Goal: Information Seeking & Learning: Check status

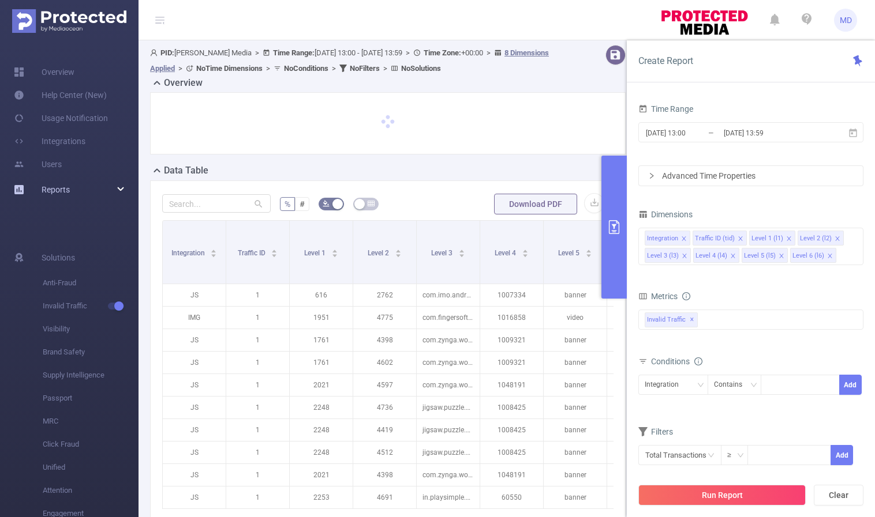
click at [103, 187] on div "Reports" at bounding box center [69, 189] width 138 height 23
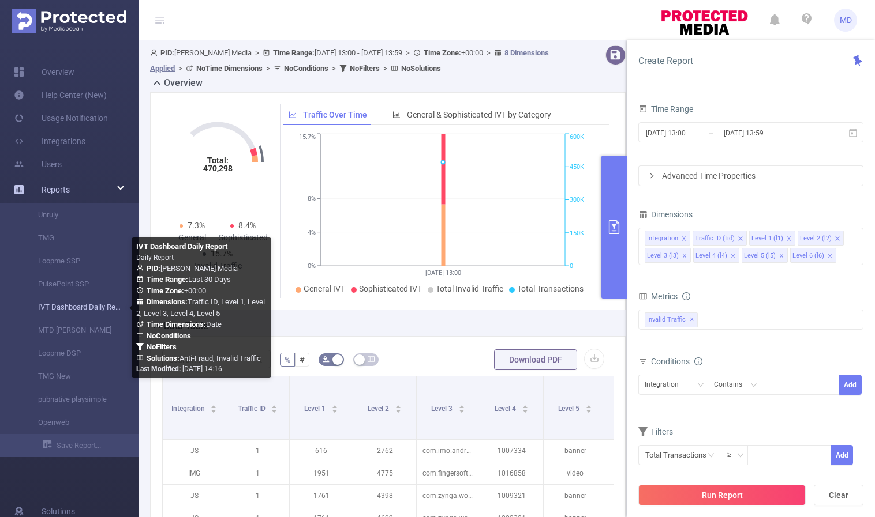
click at [74, 307] on link "IVT Dashboard Daily Report" at bounding box center [74, 307] width 102 height 23
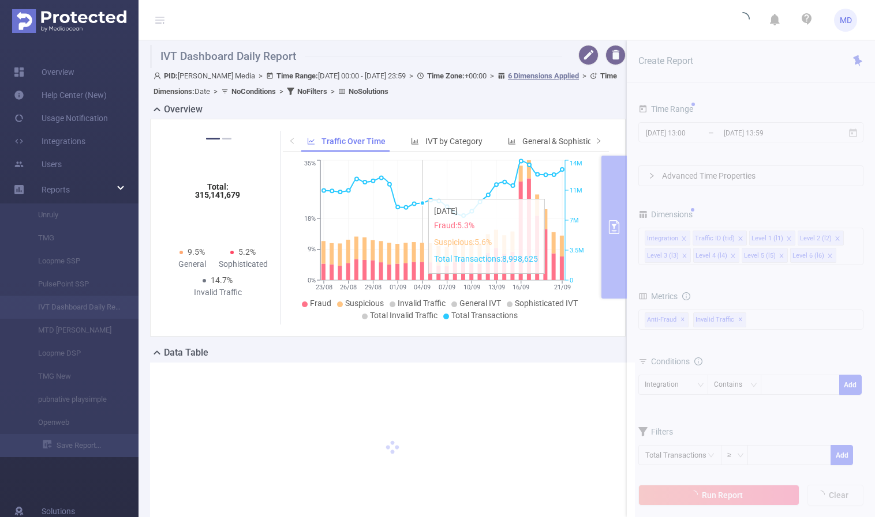
type input "[DATE] 00:00"
type input "[DATE] 23:59"
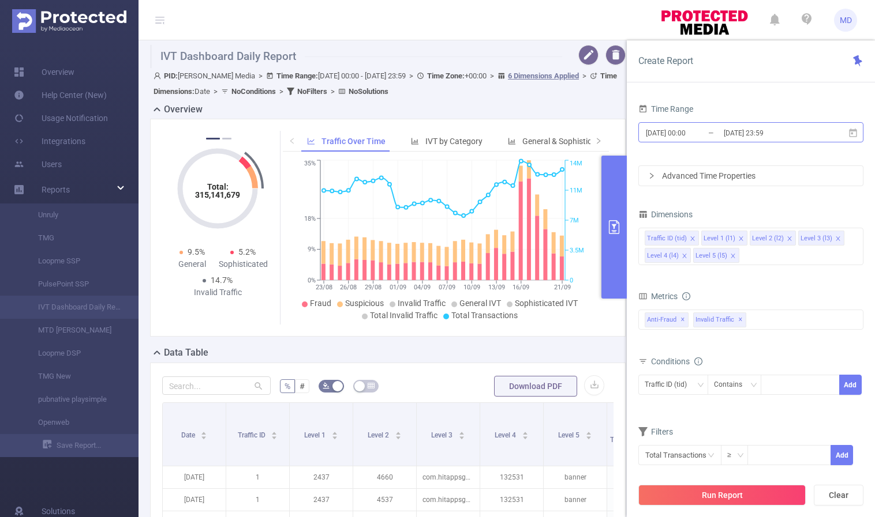
click at [764, 132] on input "[DATE] 23:59" at bounding box center [768, 133] width 93 height 16
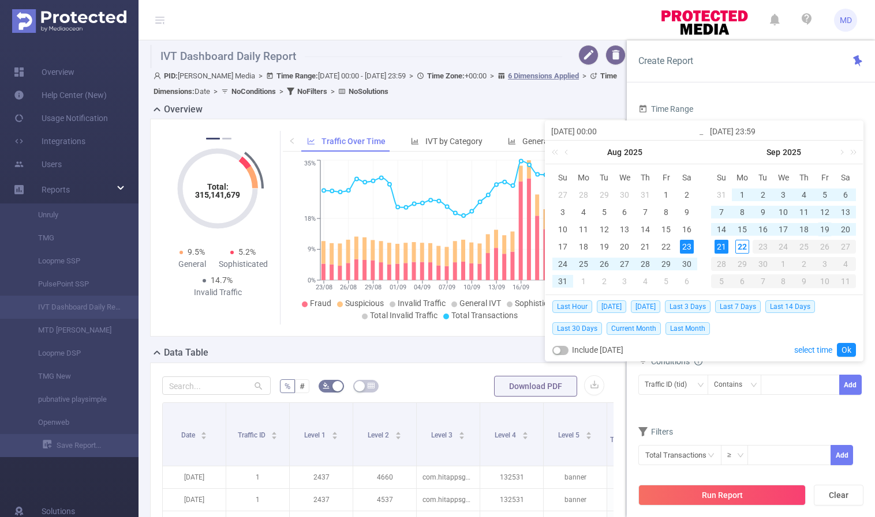
click at [827, 230] on div "19" at bounding box center [824, 230] width 14 height 14
type input "[DATE] 00:00"
type input "[DATE] 23:59"
type input "[DATE] 00:00"
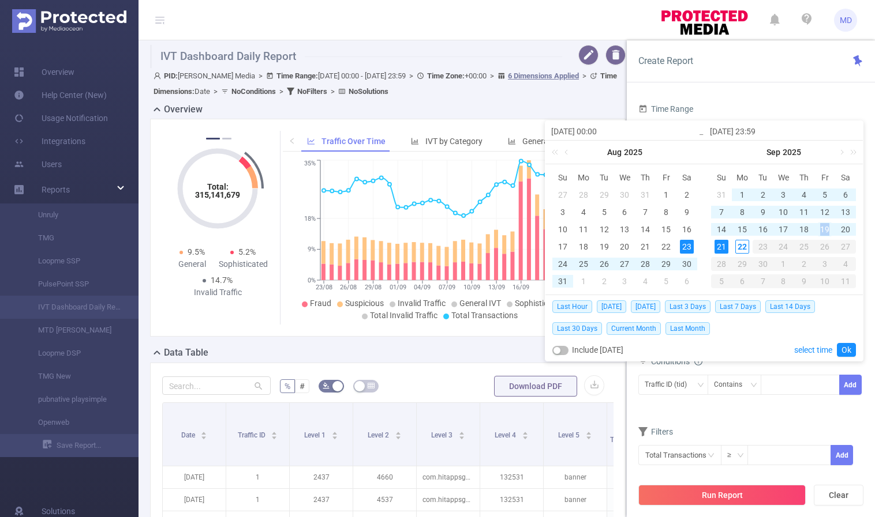
type input "[DATE] 23:59"
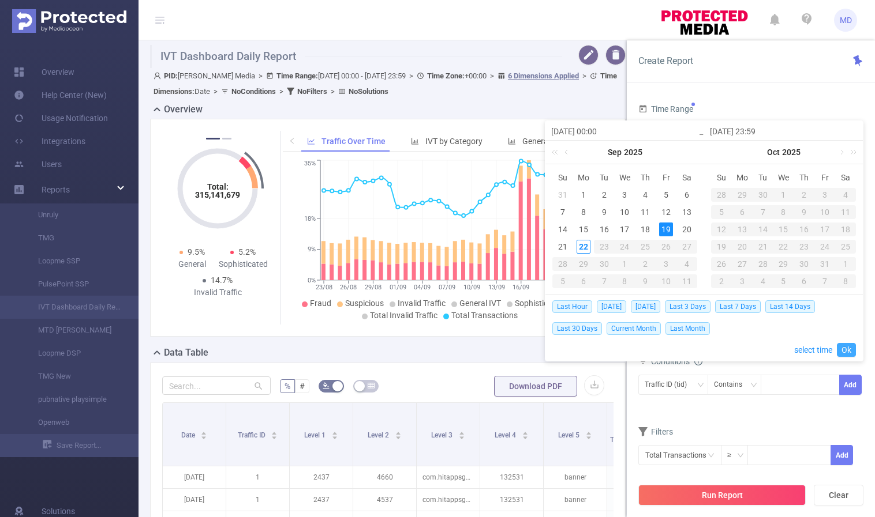
click at [845, 352] on link "Ok" at bounding box center [846, 350] width 19 height 14
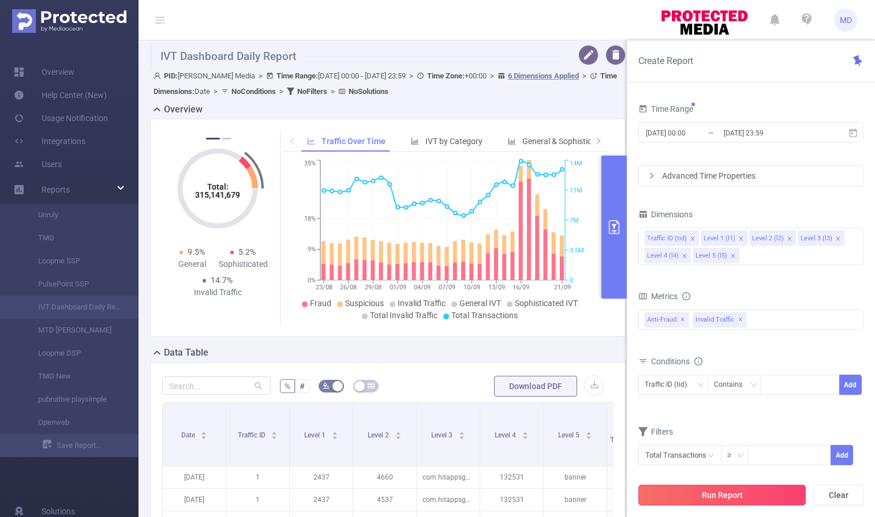
click at [696, 492] on button "Run Report" at bounding box center [721, 495] width 167 height 21
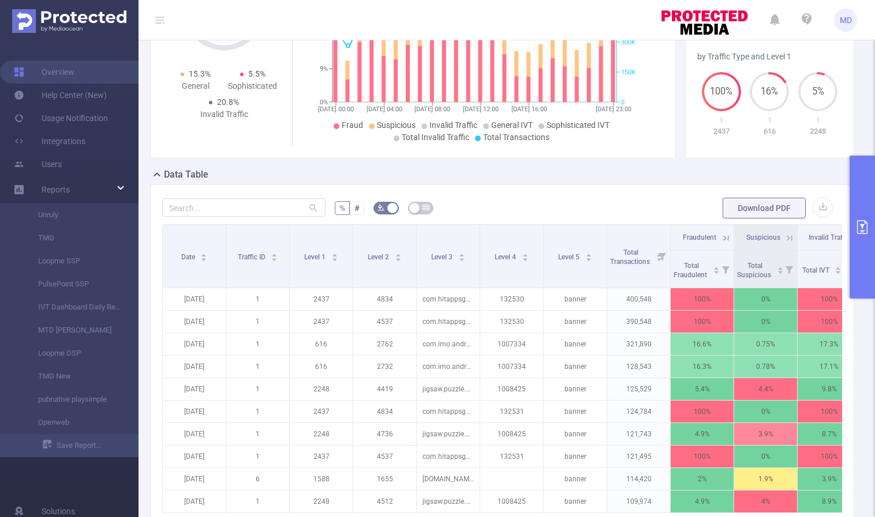
scroll to position [224, 0]
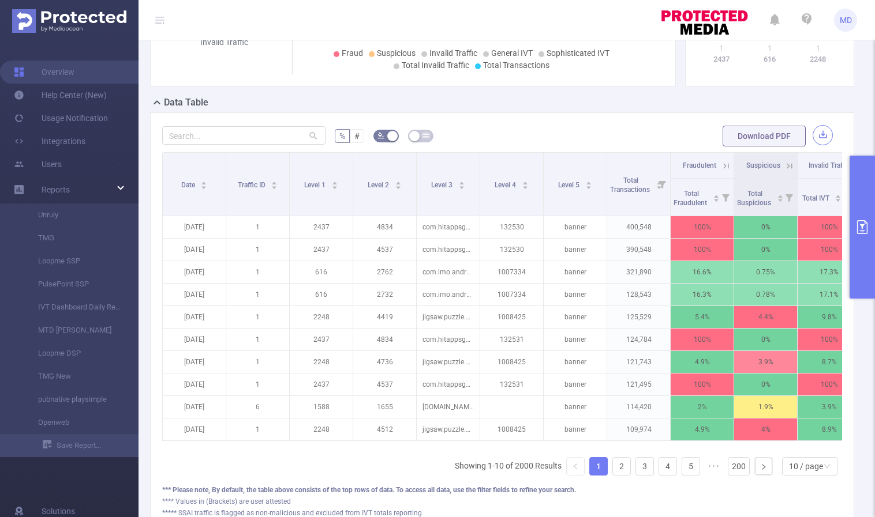
click at [815, 130] on button "button" at bounding box center [822, 135] width 20 height 20
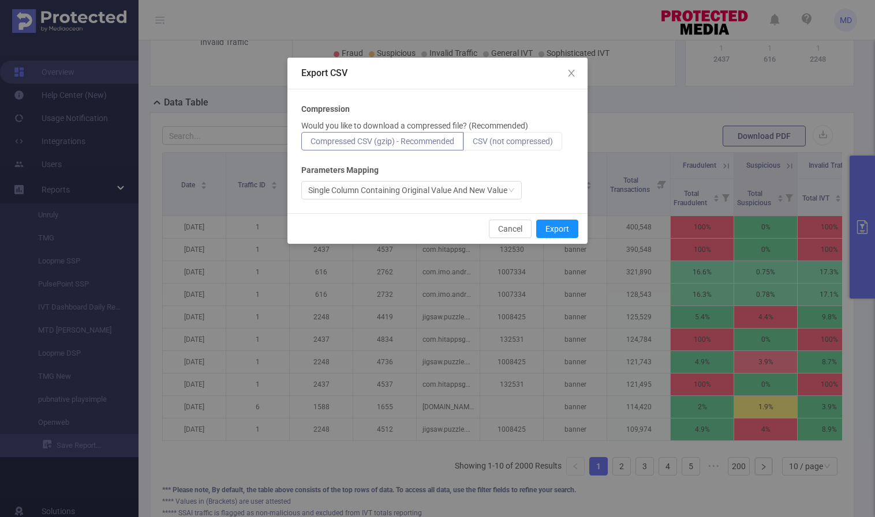
click at [537, 147] on label "CSV (not compressed)" at bounding box center [512, 141] width 99 height 18
click at [472, 144] on input "CSV (not compressed)" at bounding box center [472, 144] width 0 height 0
click at [557, 227] on button "Export" at bounding box center [557, 229] width 42 height 18
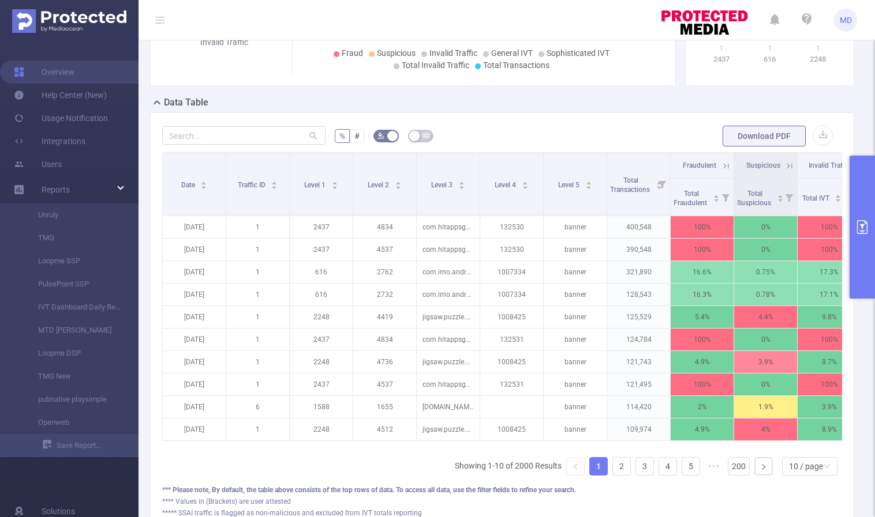
click at [861, 222] on icon "primary" at bounding box center [862, 227] width 14 height 14
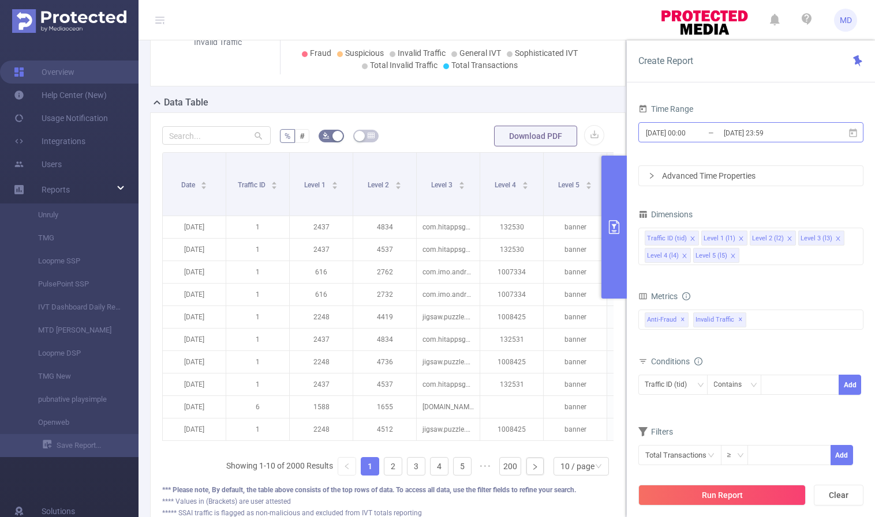
click at [739, 125] on input "[DATE] 23:59" at bounding box center [768, 133] width 93 height 16
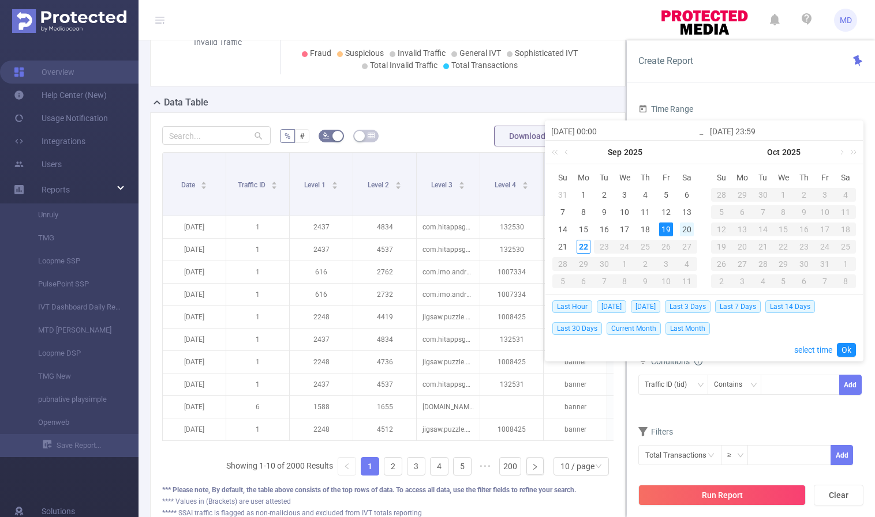
click at [685, 230] on div "20" at bounding box center [687, 230] width 14 height 14
type input "[DATE] 00:00"
type input "[DATE] 23:59"
type input "[DATE] 00:00"
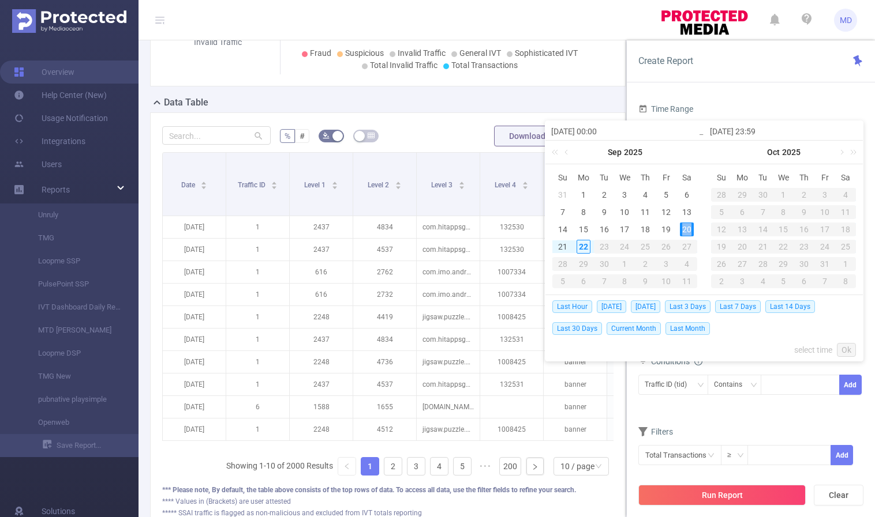
type input "[DATE] 23:59"
click at [852, 350] on link "Ok" at bounding box center [846, 350] width 19 height 14
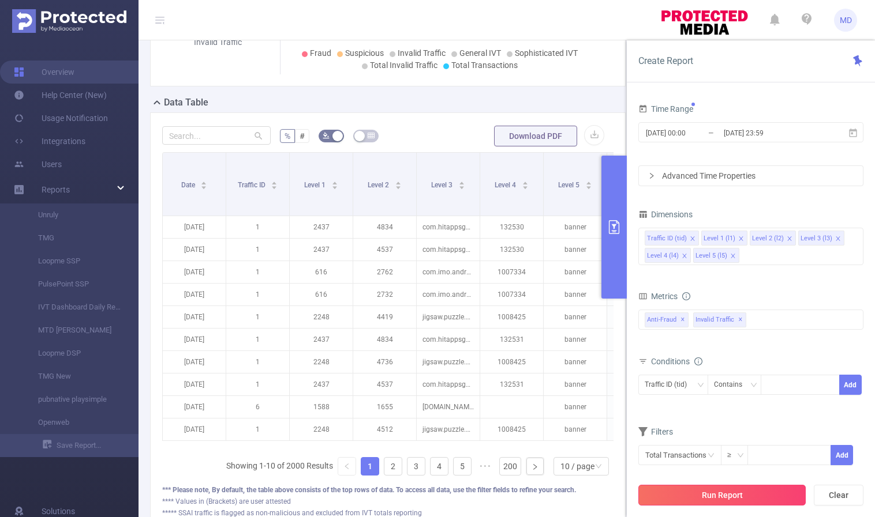
click at [715, 492] on button "Run Report" at bounding box center [721, 495] width 167 height 21
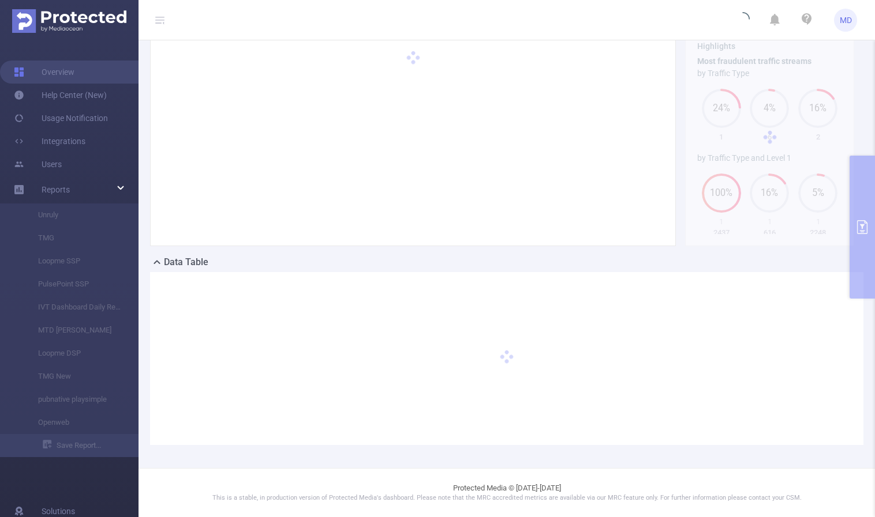
scroll to position [63, 0]
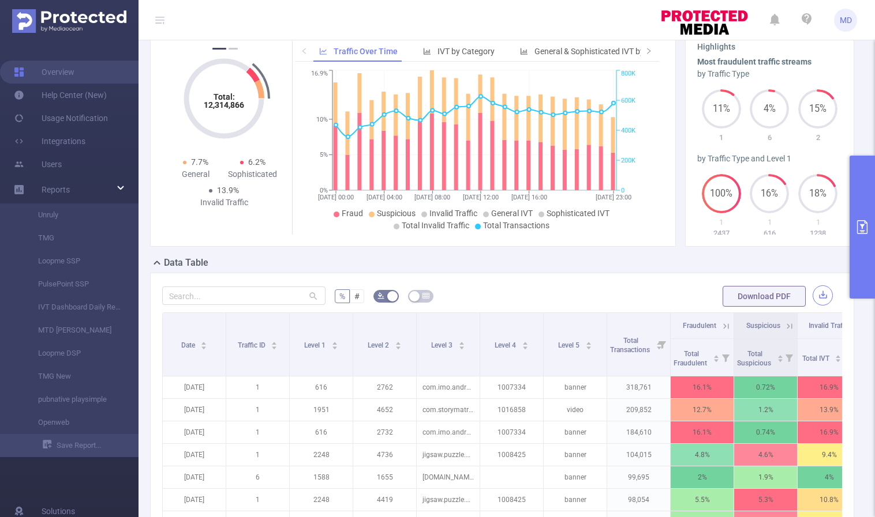
click at [813, 292] on button "button" at bounding box center [822, 296] width 20 height 20
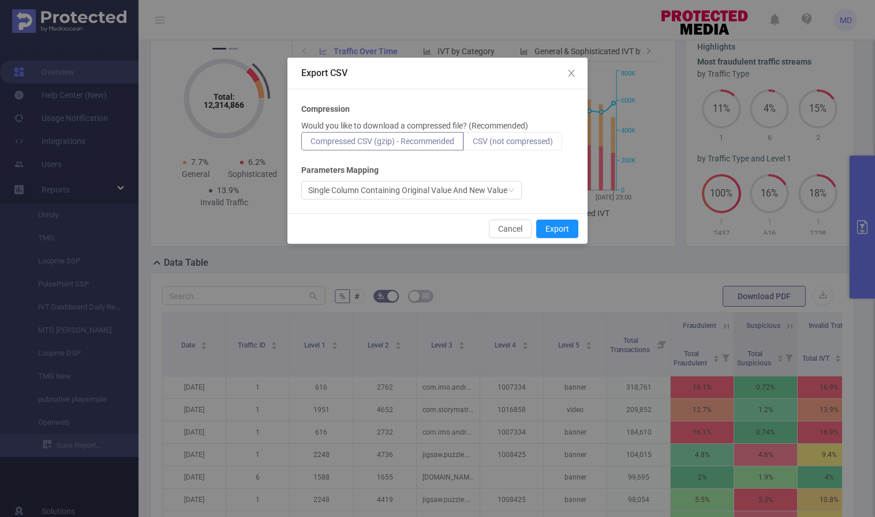
click at [516, 135] on label "CSV (not compressed)" at bounding box center [512, 141] width 99 height 18
click at [472, 144] on input "CSV (not compressed)" at bounding box center [472, 144] width 0 height 0
click at [554, 227] on button "Export" at bounding box center [557, 229] width 42 height 18
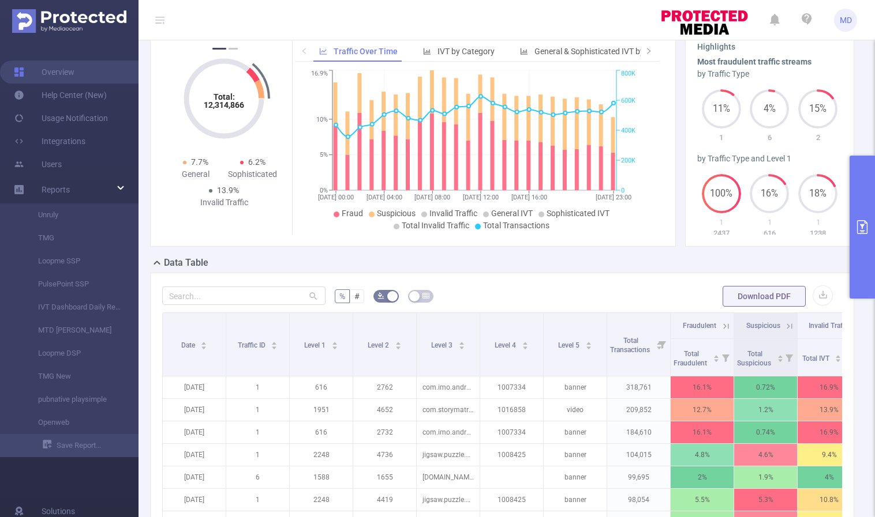
click at [856, 225] on icon "primary" at bounding box center [862, 227] width 14 height 14
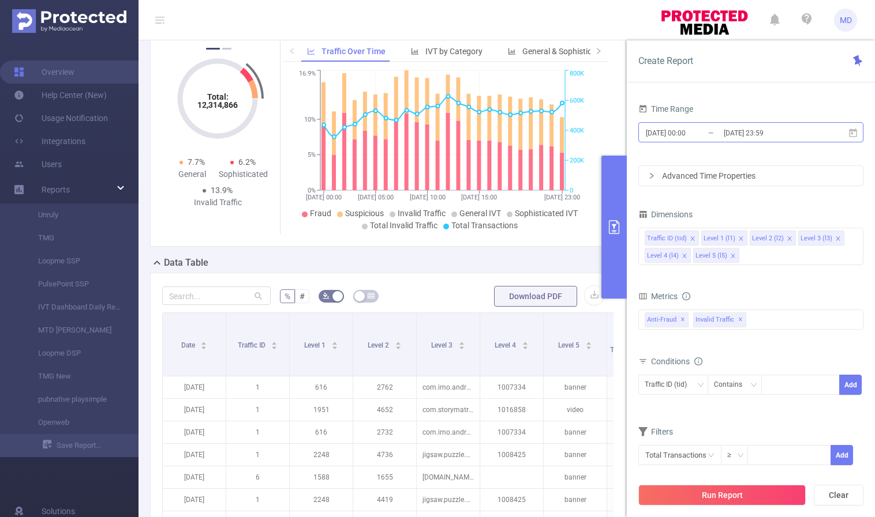
click at [734, 131] on input "[DATE] 23:59" at bounding box center [768, 133] width 93 height 16
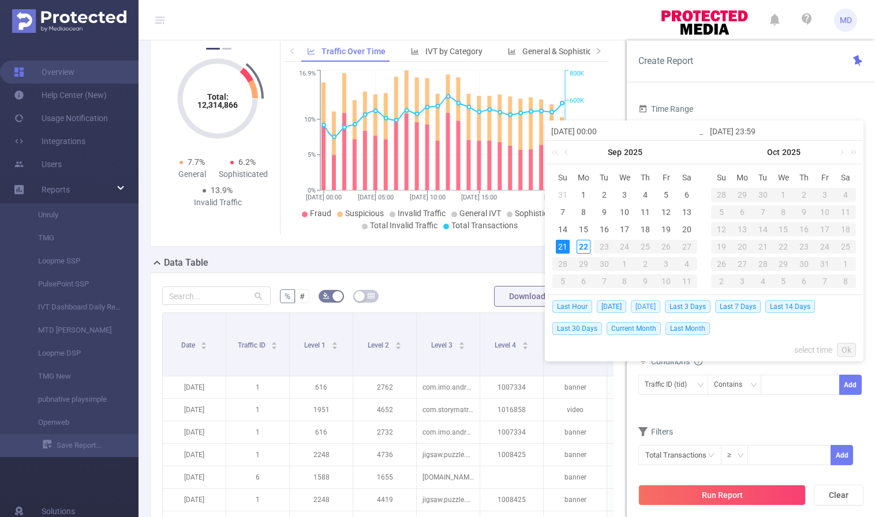
click at [646, 311] on span "[DATE]" at bounding box center [645, 307] width 29 height 13
type input "[DATE] 00:00"
type input "[DATE] 23:59"
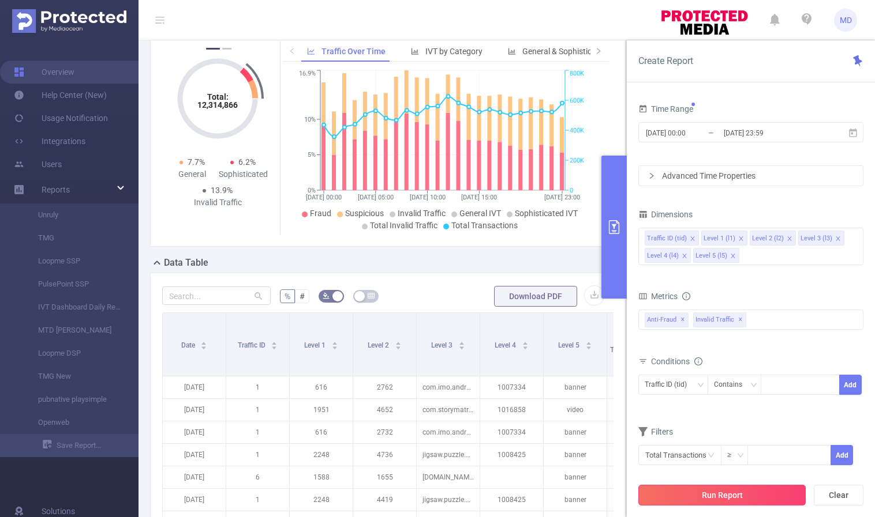
click at [706, 496] on button "Run Report" at bounding box center [721, 495] width 167 height 21
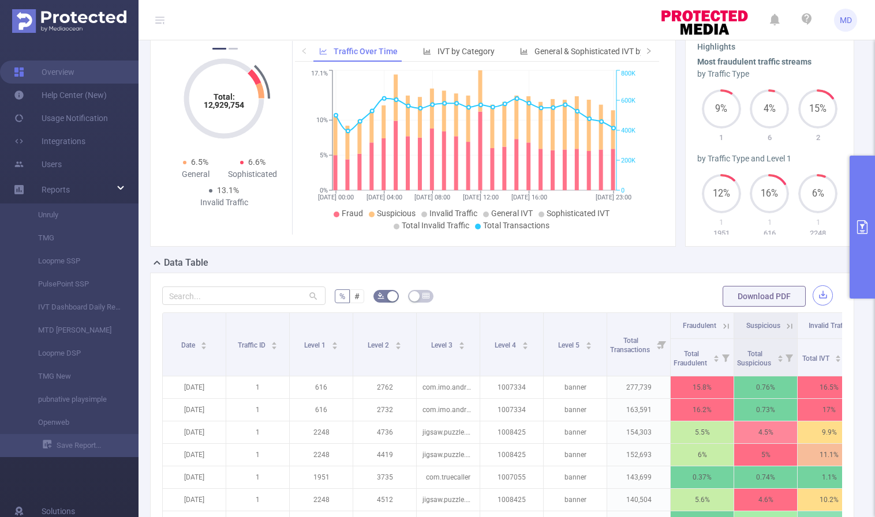
click at [818, 296] on button "button" at bounding box center [822, 296] width 20 height 20
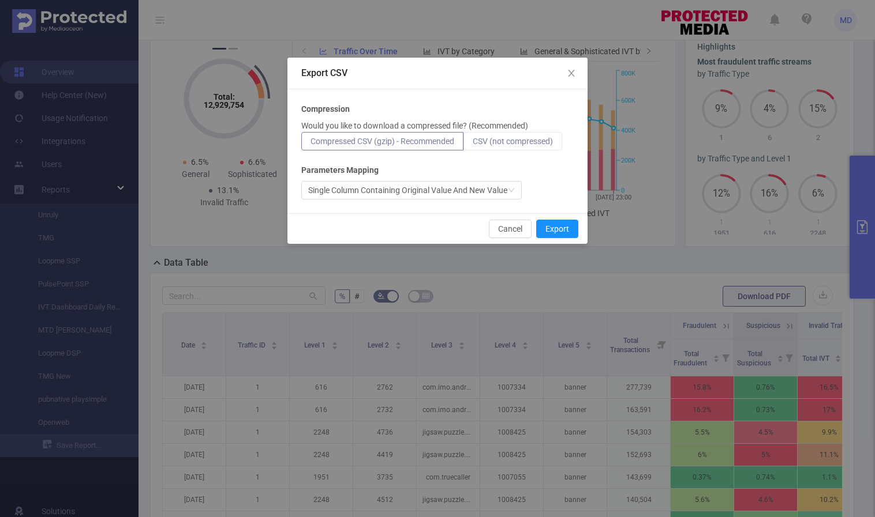
click at [515, 140] on span "CSV (not compressed)" at bounding box center [512, 141] width 80 height 9
click at [472, 144] on input "CSV (not compressed)" at bounding box center [472, 144] width 0 height 0
click at [558, 230] on button "Export" at bounding box center [557, 229] width 42 height 18
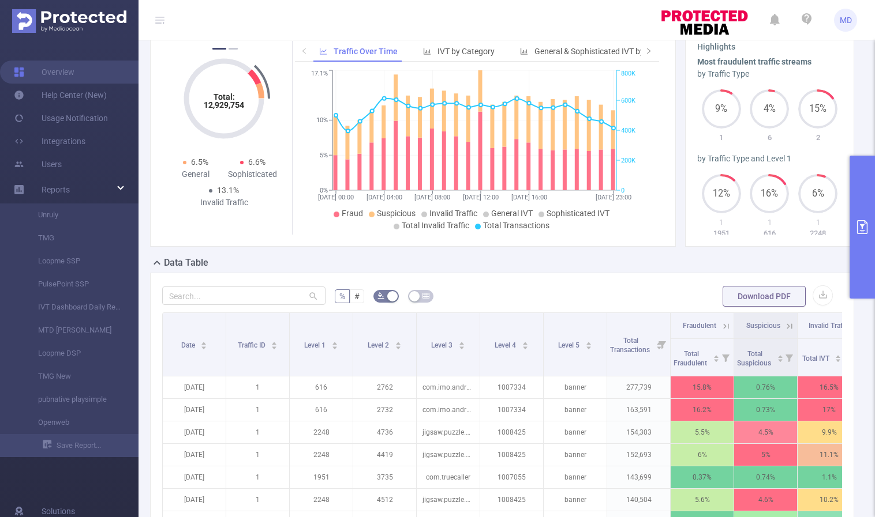
click at [856, 234] on button "primary" at bounding box center [861, 227] width 25 height 143
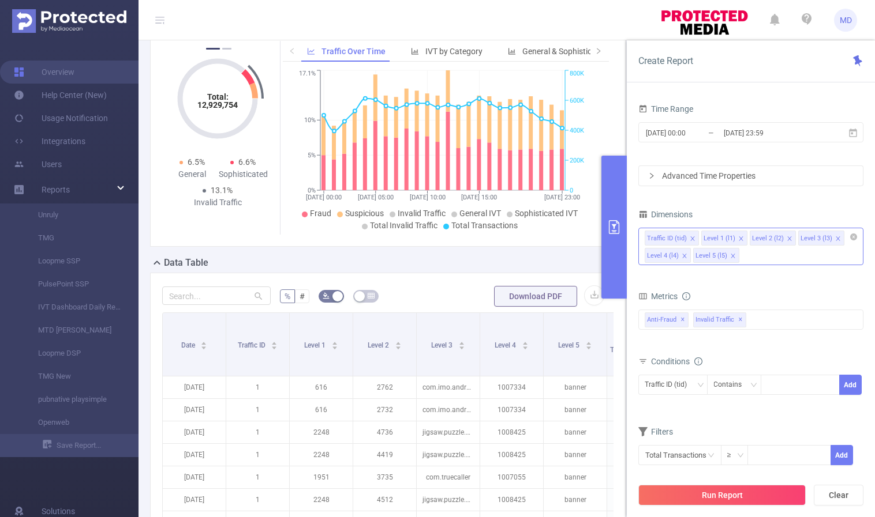
click at [732, 257] on icon "icon: close" at bounding box center [732, 256] width 4 height 4
click at [786, 238] on icon "icon: close" at bounding box center [789, 239] width 6 height 6
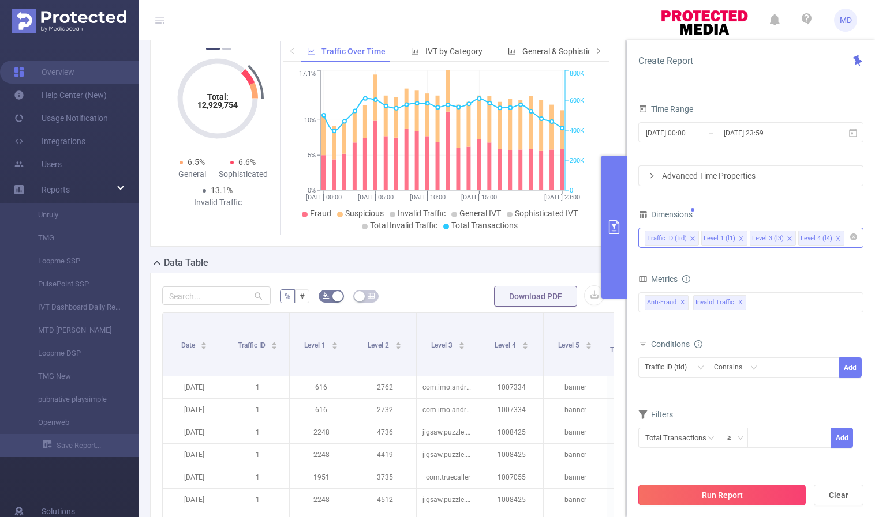
click at [715, 502] on button "Run Report" at bounding box center [721, 495] width 167 height 21
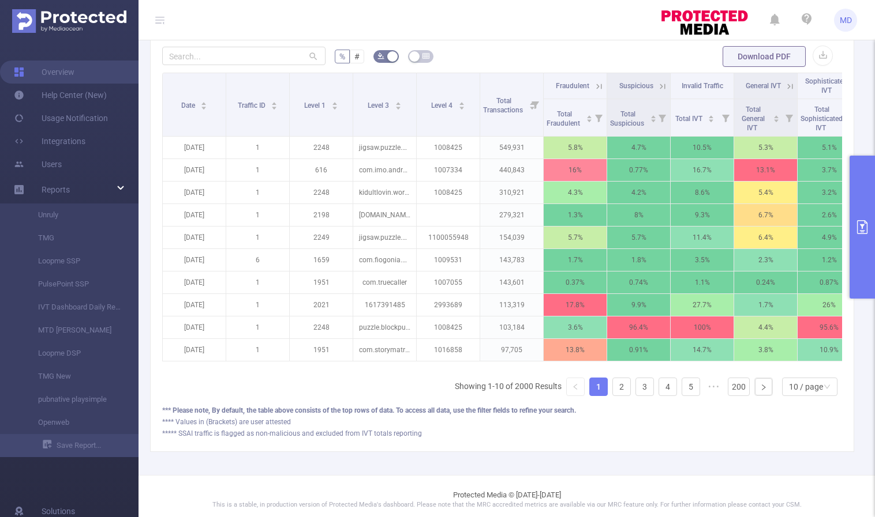
scroll to position [318, 0]
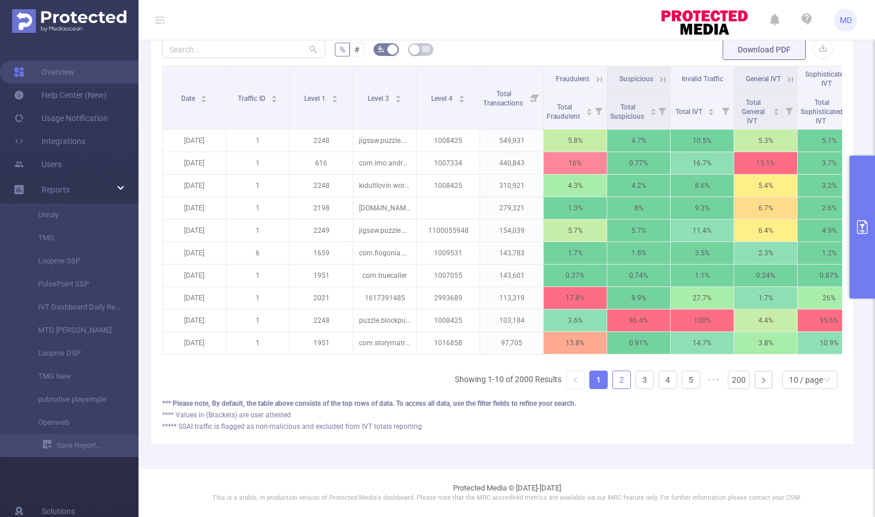
click at [616, 381] on link "2" at bounding box center [621, 380] width 17 height 17
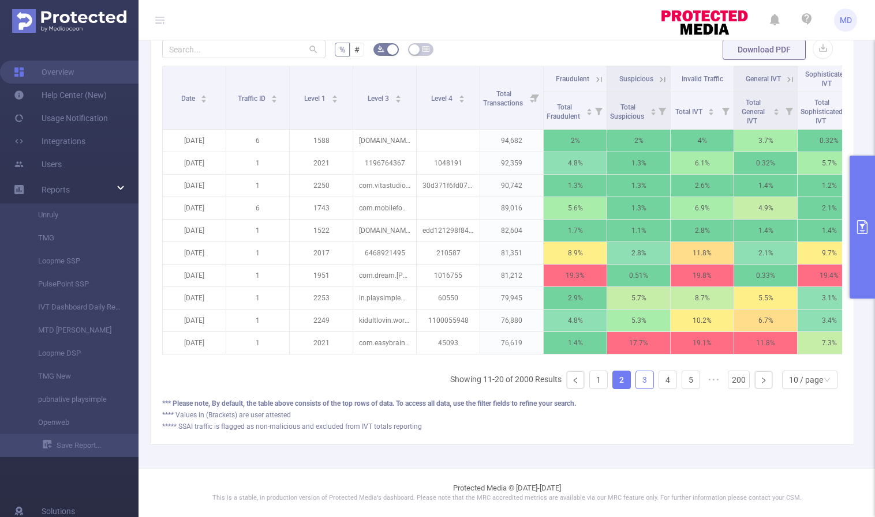
click at [636, 380] on link "3" at bounding box center [644, 380] width 17 height 17
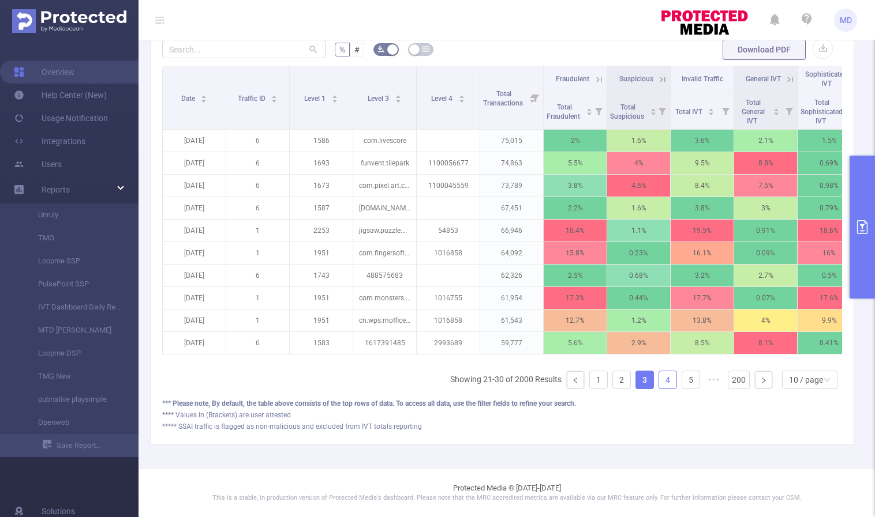
click at [659, 380] on link "4" at bounding box center [667, 380] width 17 height 17
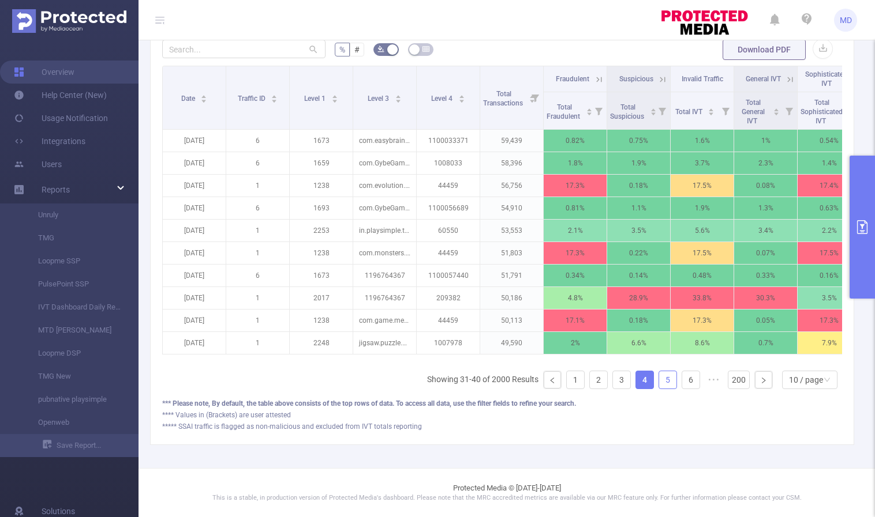
click at [662, 382] on link "5" at bounding box center [667, 380] width 17 height 17
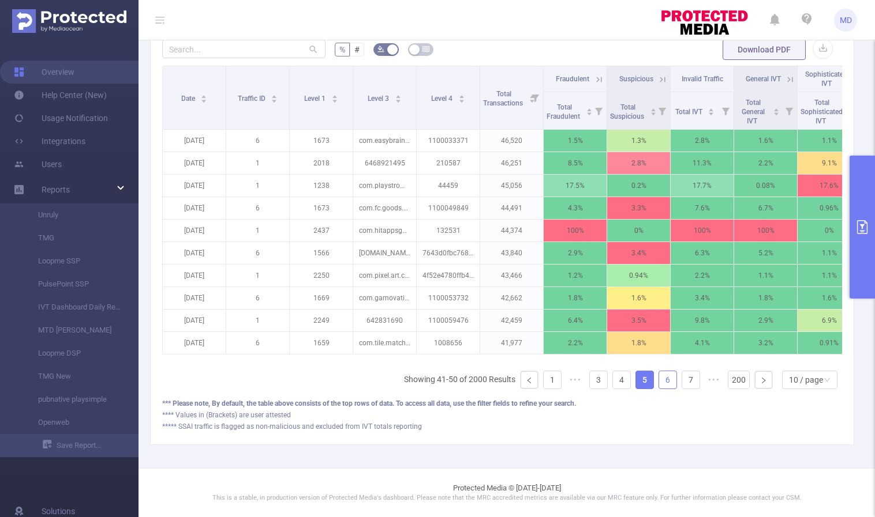
click at [662, 382] on link "6" at bounding box center [667, 380] width 17 height 17
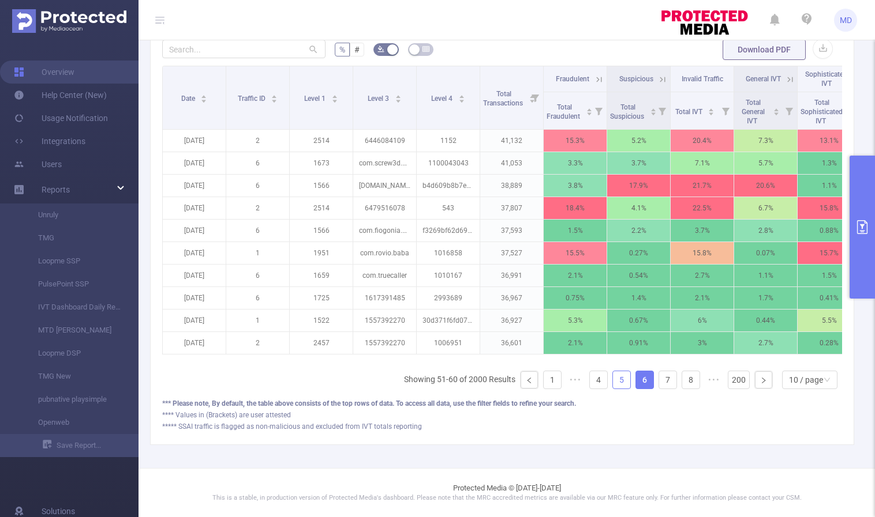
click at [613, 382] on link "5" at bounding box center [621, 380] width 17 height 17
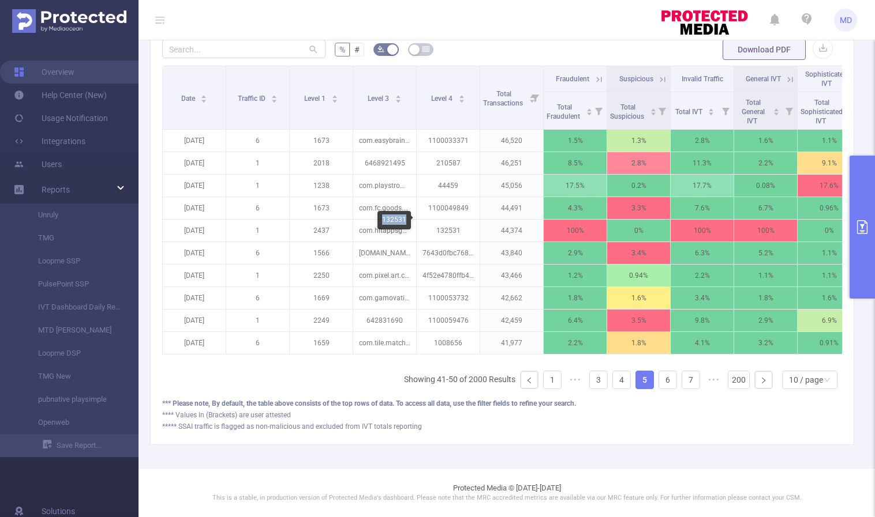
drag, startPoint x: 382, startPoint y: 218, endPoint x: 404, endPoint y: 219, distance: 22.5
click at [404, 219] on div "132531" at bounding box center [393, 220] width 33 height 18
copy div "132531"
click at [662, 383] on link "6" at bounding box center [667, 380] width 17 height 17
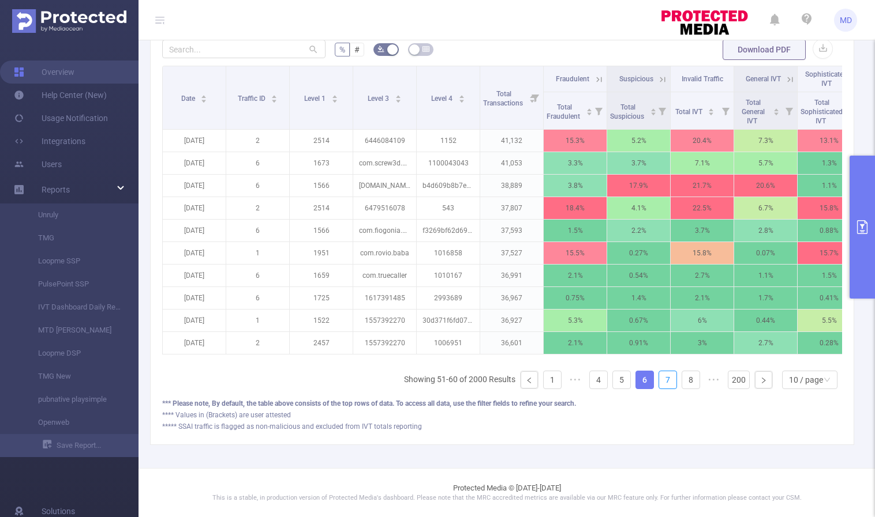
click at [662, 383] on link "7" at bounding box center [667, 380] width 17 height 17
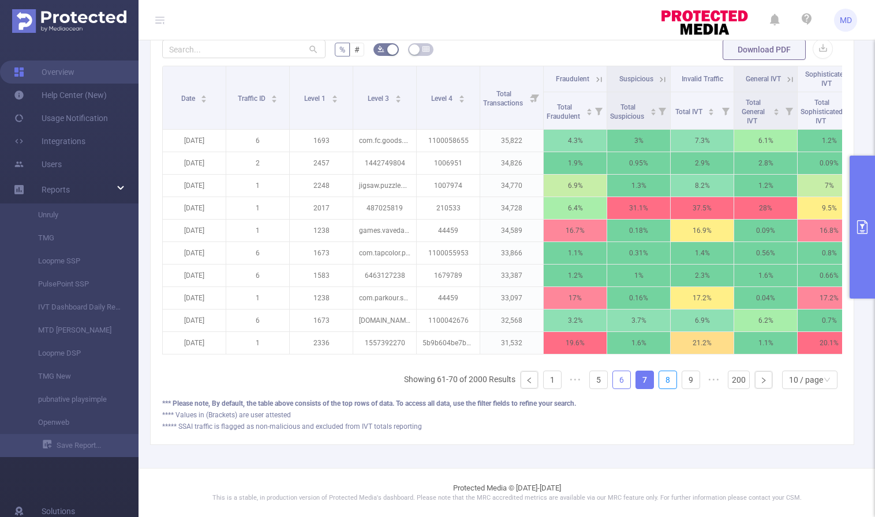
click at [662, 383] on link "8" at bounding box center [667, 380] width 17 height 17
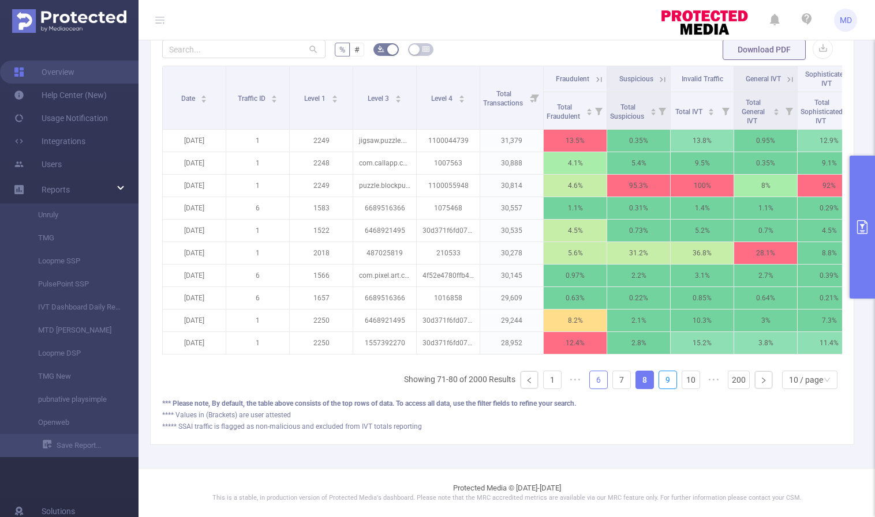
click at [662, 383] on link "9" at bounding box center [667, 380] width 17 height 17
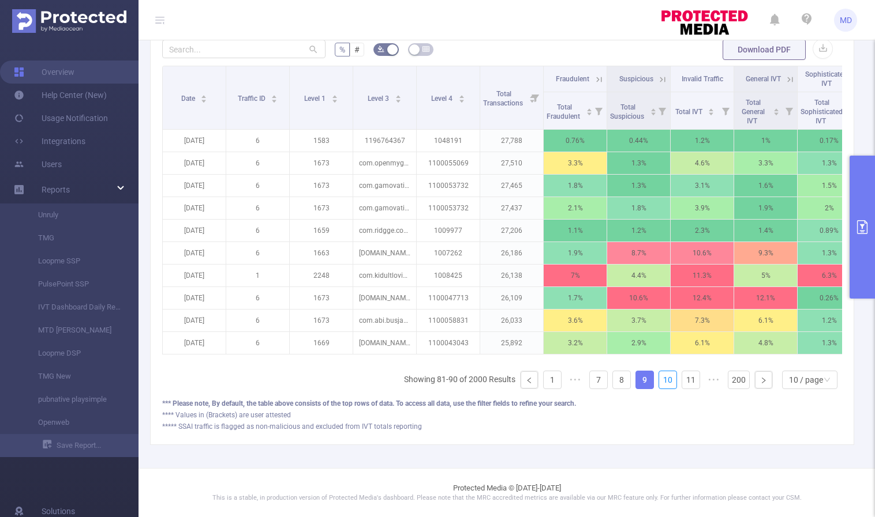
click at [662, 383] on link "10" at bounding box center [667, 380] width 17 height 17
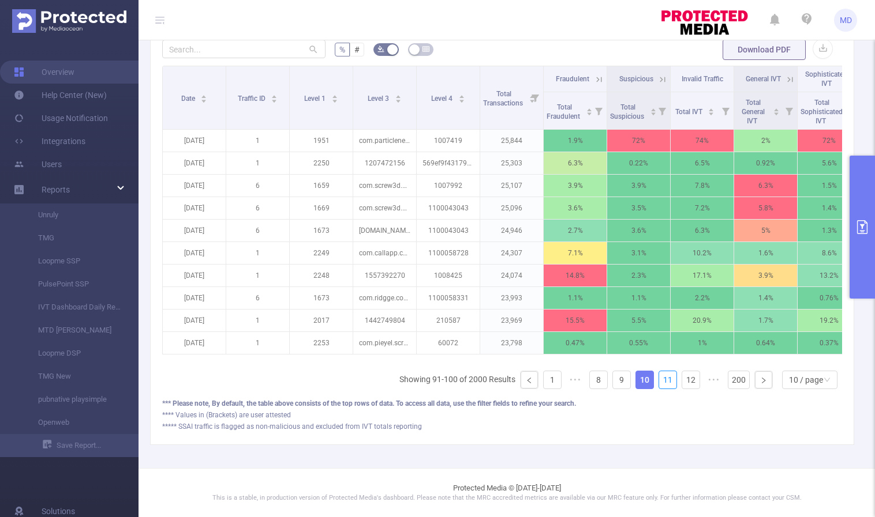
click at [662, 383] on link "11" at bounding box center [667, 380] width 17 height 17
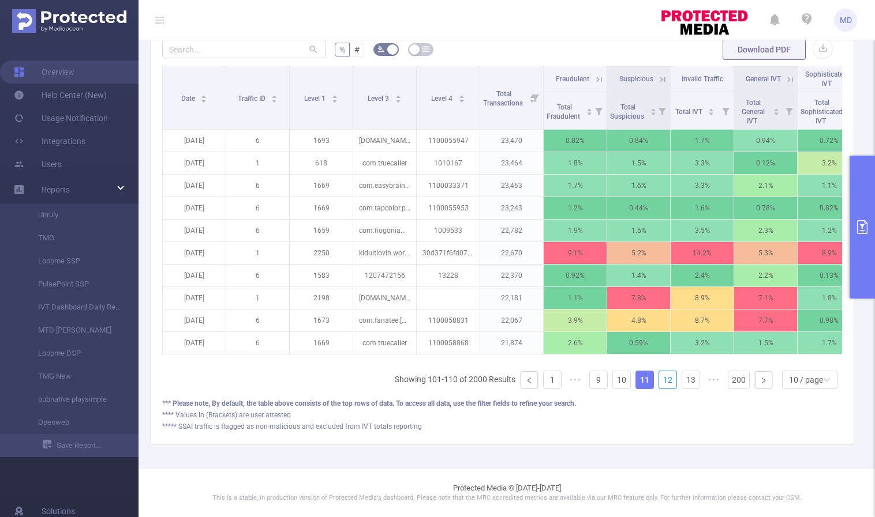
click at [662, 383] on link "12" at bounding box center [667, 380] width 17 height 17
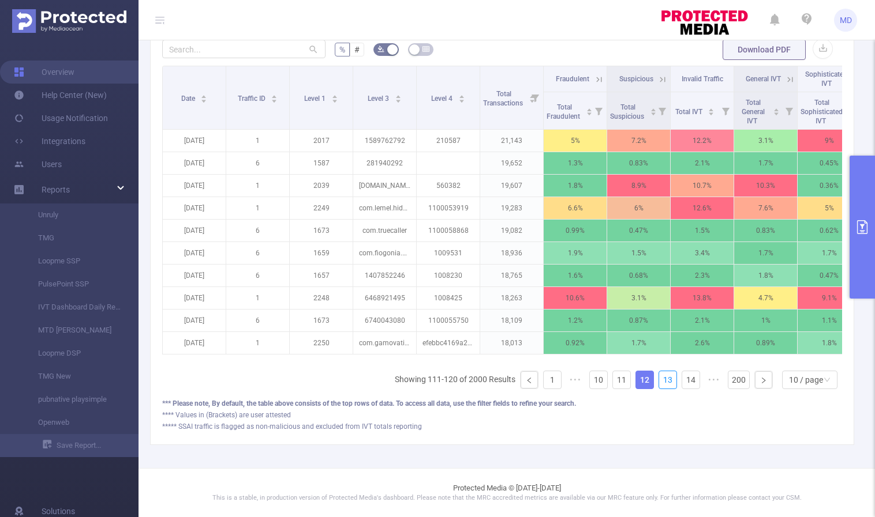
click at [662, 383] on link "13" at bounding box center [667, 380] width 17 height 17
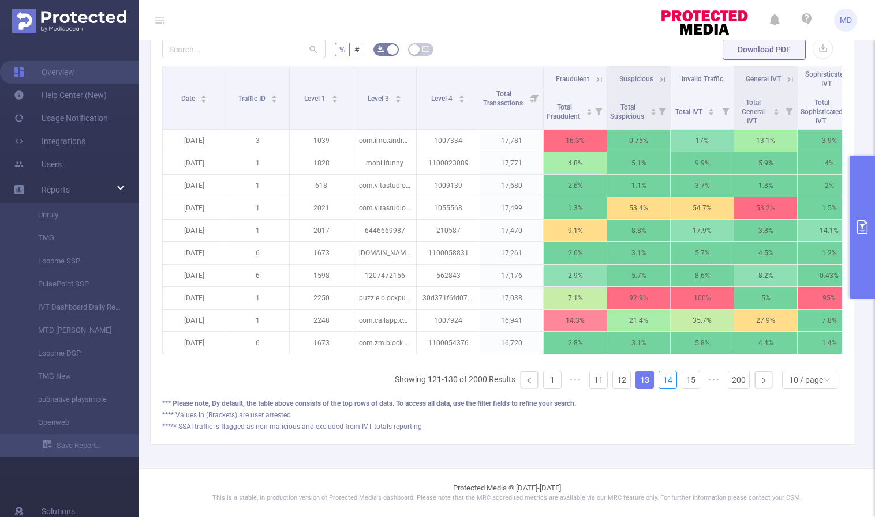
click at [662, 383] on link "14" at bounding box center [667, 380] width 17 height 17
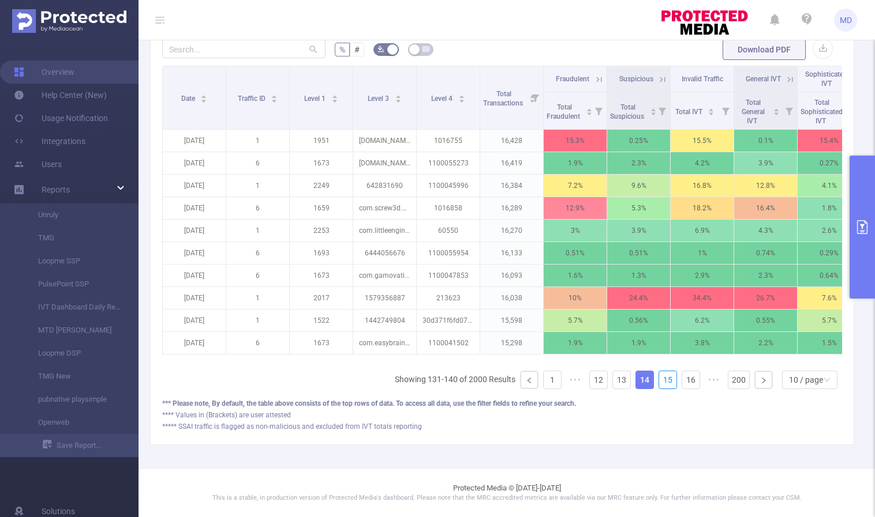
click at [662, 383] on link "15" at bounding box center [667, 380] width 17 height 17
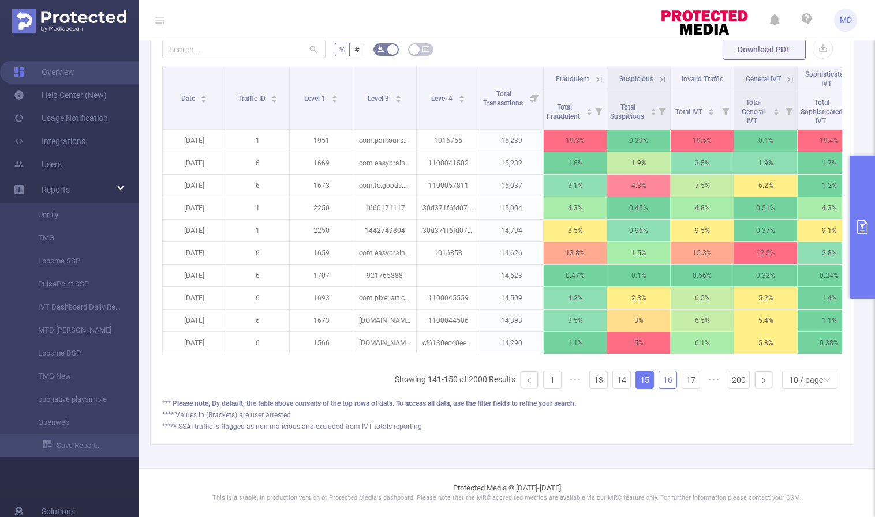
click at [662, 383] on link "16" at bounding box center [667, 380] width 17 height 17
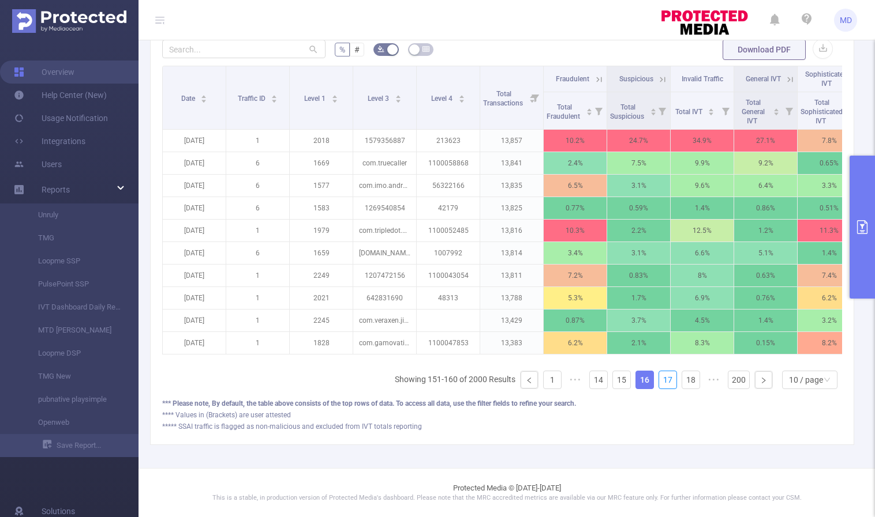
click at [662, 383] on link "17" at bounding box center [667, 380] width 17 height 17
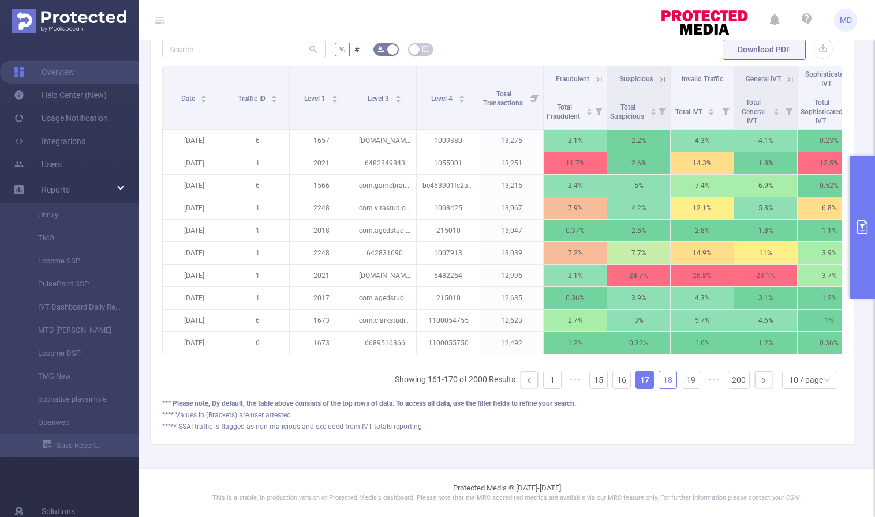
click at [662, 384] on link "18" at bounding box center [667, 380] width 17 height 17
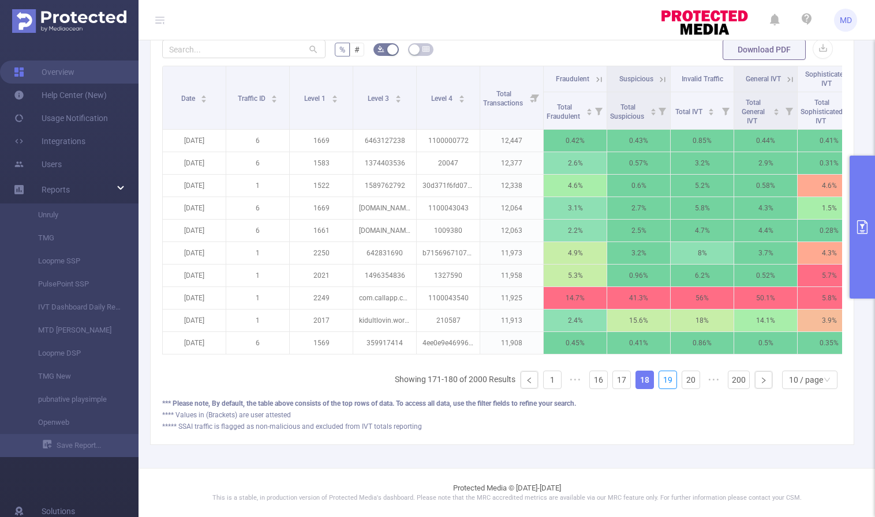
click at [662, 384] on link "19" at bounding box center [667, 380] width 17 height 17
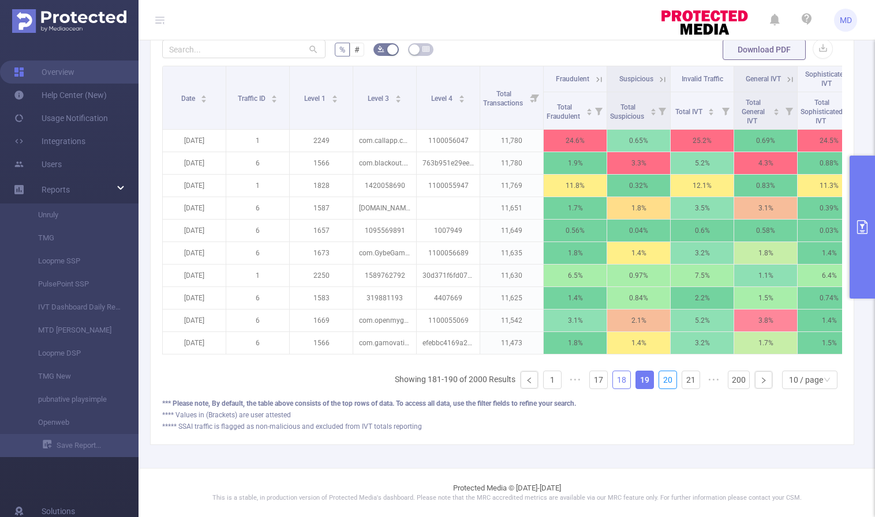
click at [662, 384] on link "20" at bounding box center [667, 380] width 17 height 17
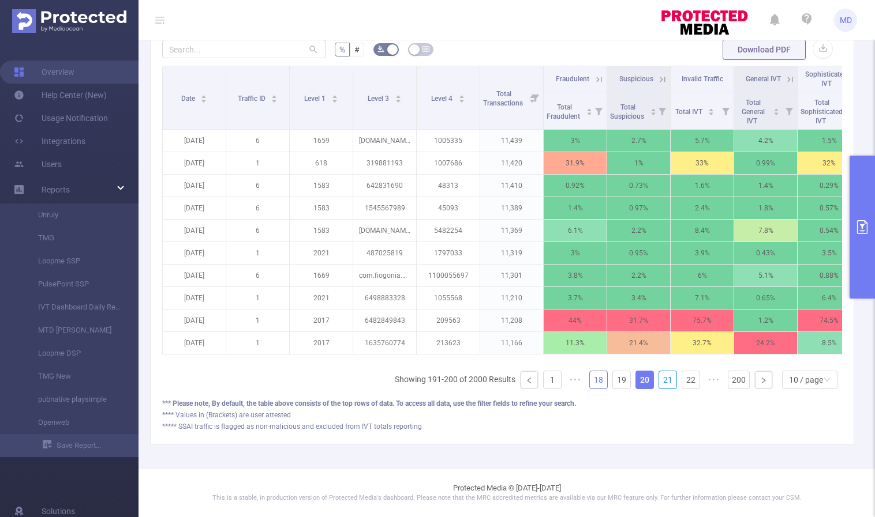
click at [662, 384] on link "21" at bounding box center [667, 380] width 17 height 17
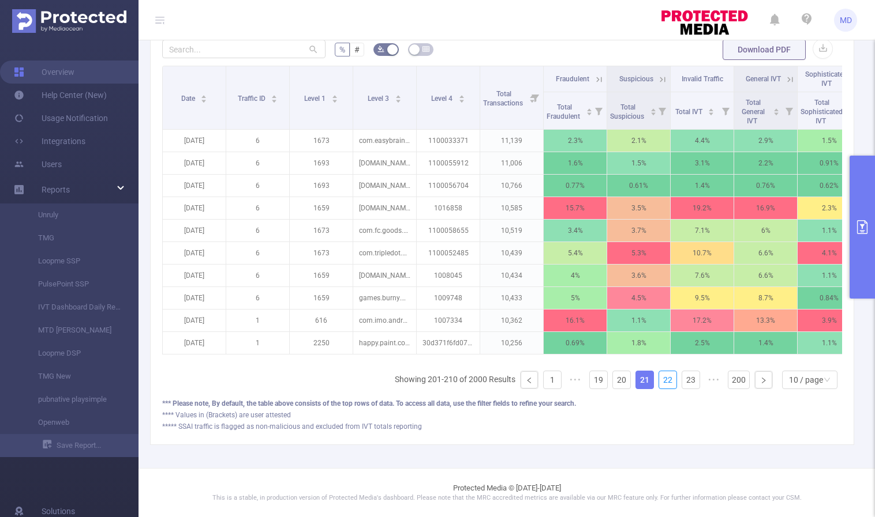
click at [662, 384] on link "22" at bounding box center [667, 380] width 17 height 17
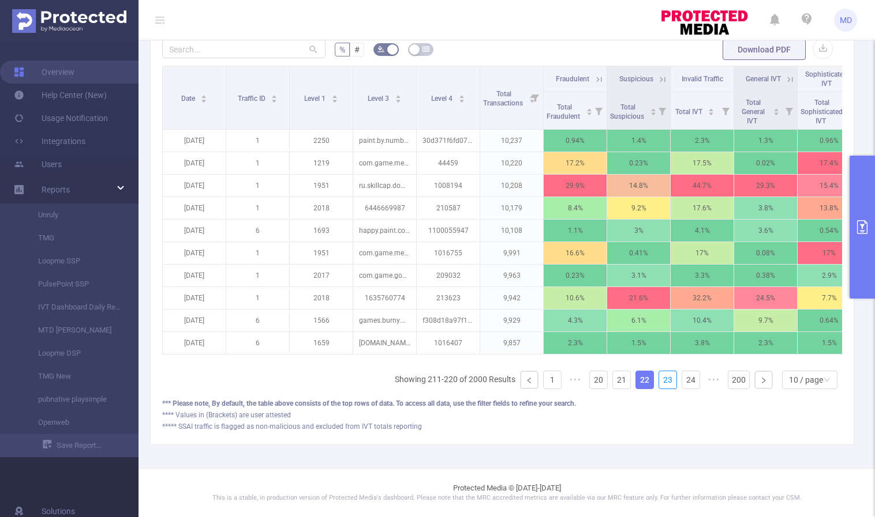
click at [662, 384] on link "23" at bounding box center [667, 380] width 17 height 17
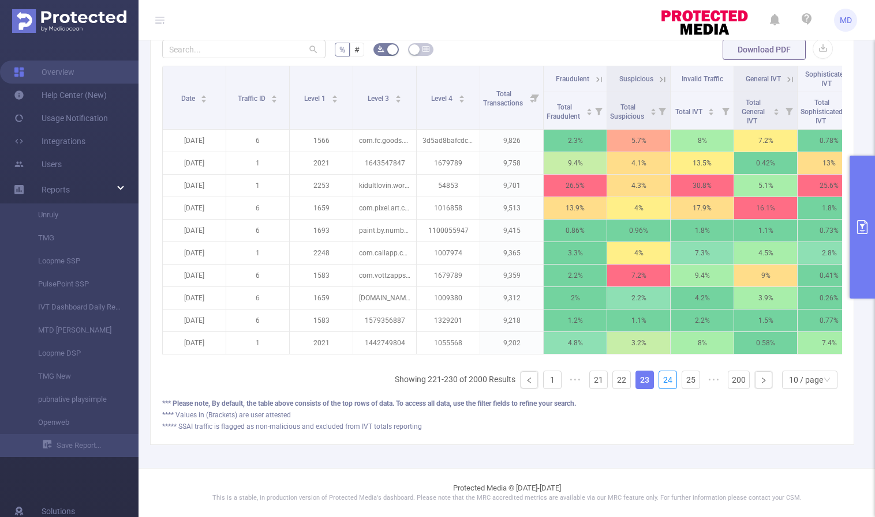
click at [662, 384] on link "24" at bounding box center [667, 380] width 17 height 17
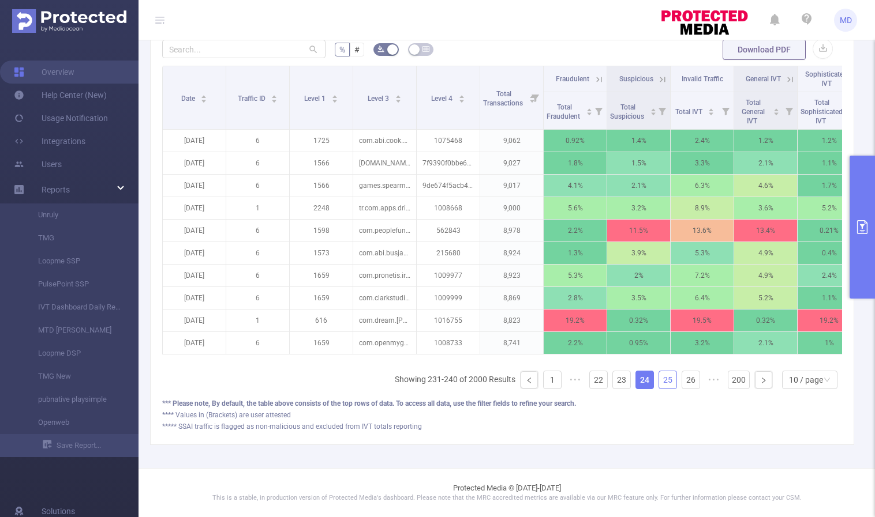
click at [662, 383] on link "25" at bounding box center [667, 380] width 17 height 17
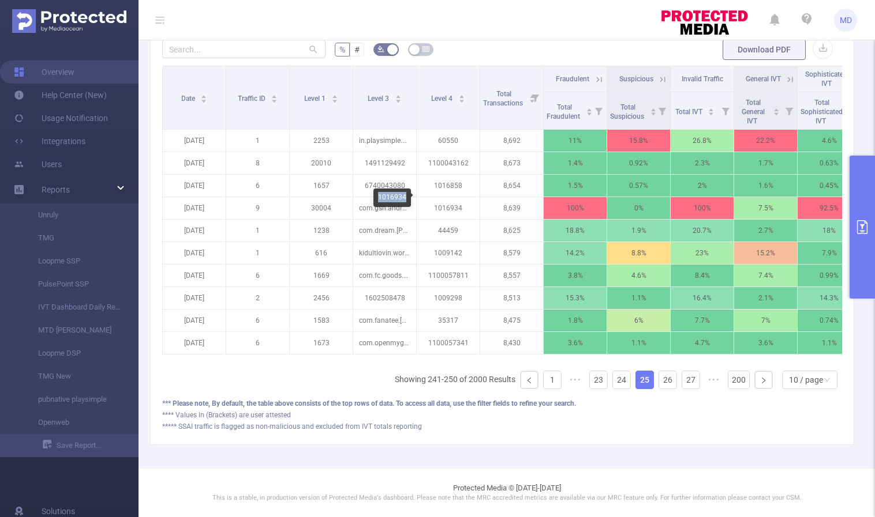
drag, startPoint x: 378, startPoint y: 197, endPoint x: 405, endPoint y: 196, distance: 26.5
click at [405, 196] on div "1016934" at bounding box center [391, 198] width 37 height 18
copy div "1016934"
click at [659, 377] on link "26" at bounding box center [667, 380] width 17 height 17
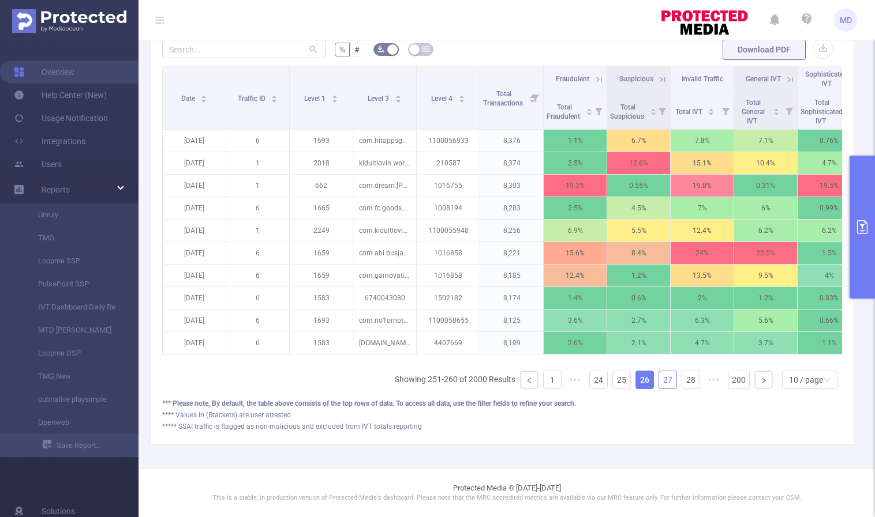
click at [662, 381] on link "27" at bounding box center [667, 380] width 17 height 17
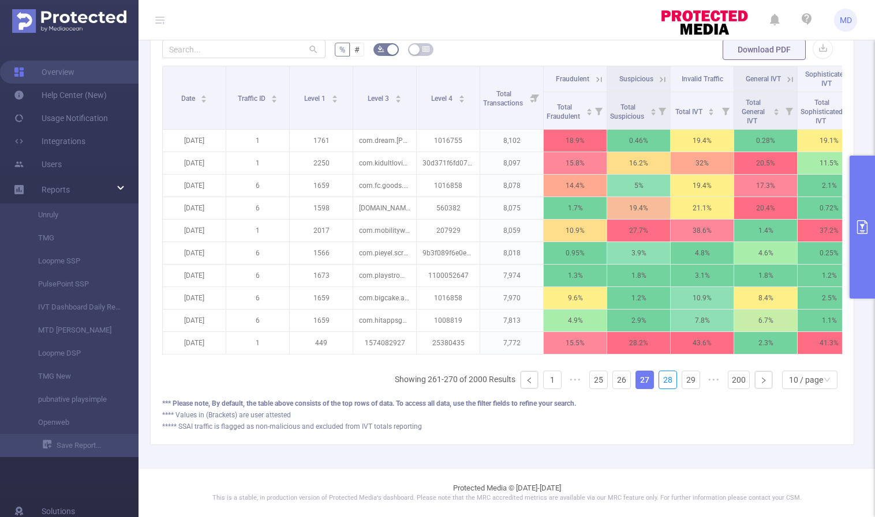
click at [662, 381] on link "28" at bounding box center [667, 380] width 17 height 17
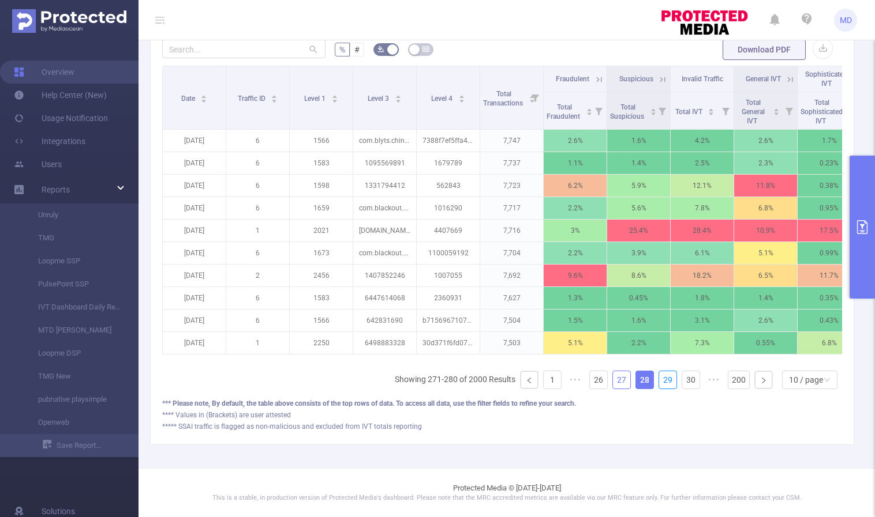
click at [662, 381] on link "29" at bounding box center [667, 380] width 17 height 17
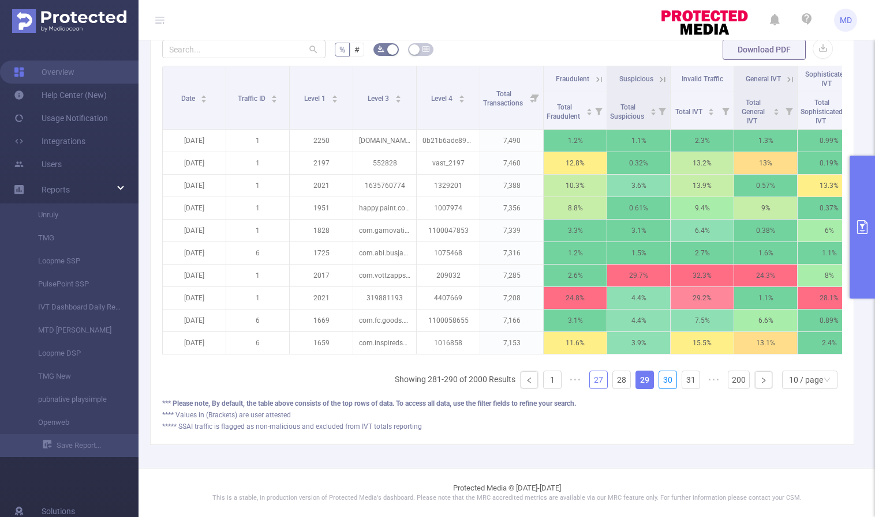
click at [662, 381] on link "30" at bounding box center [667, 380] width 17 height 17
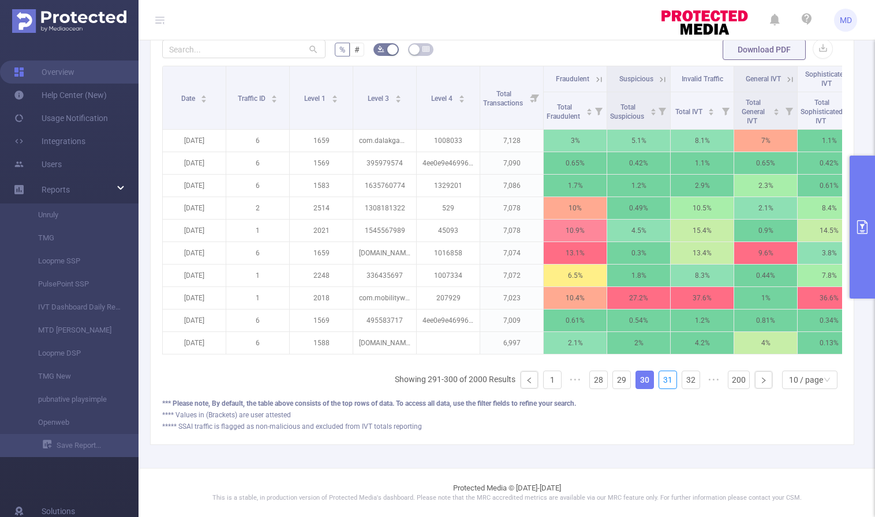
click at [662, 381] on link "31" at bounding box center [667, 380] width 17 height 17
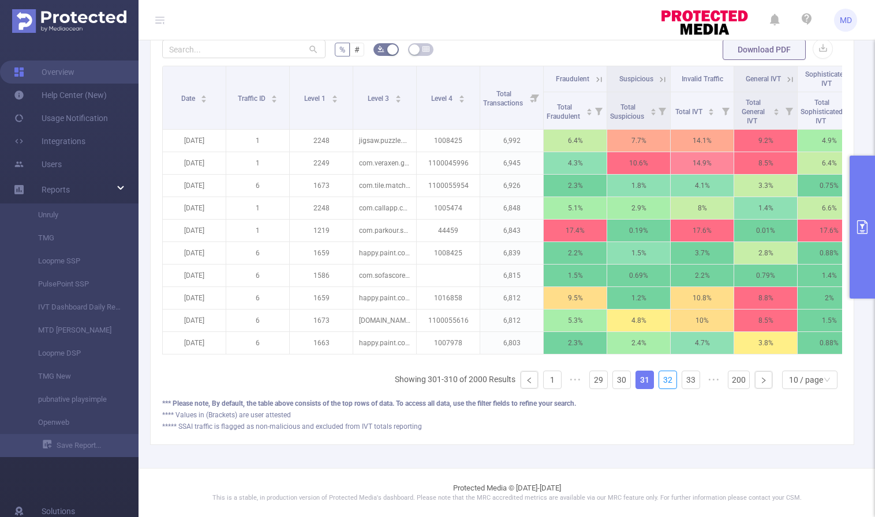
click at [662, 381] on link "32" at bounding box center [667, 380] width 17 height 17
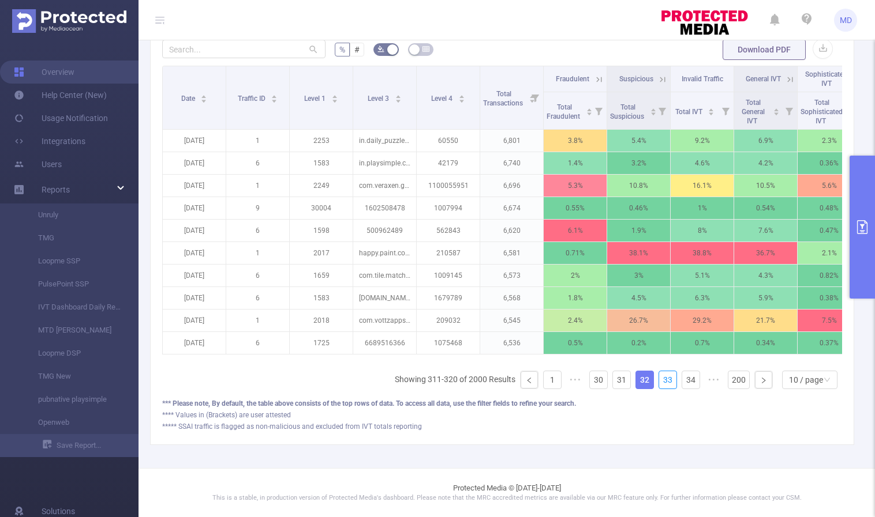
click at [662, 381] on link "33" at bounding box center [667, 380] width 17 height 17
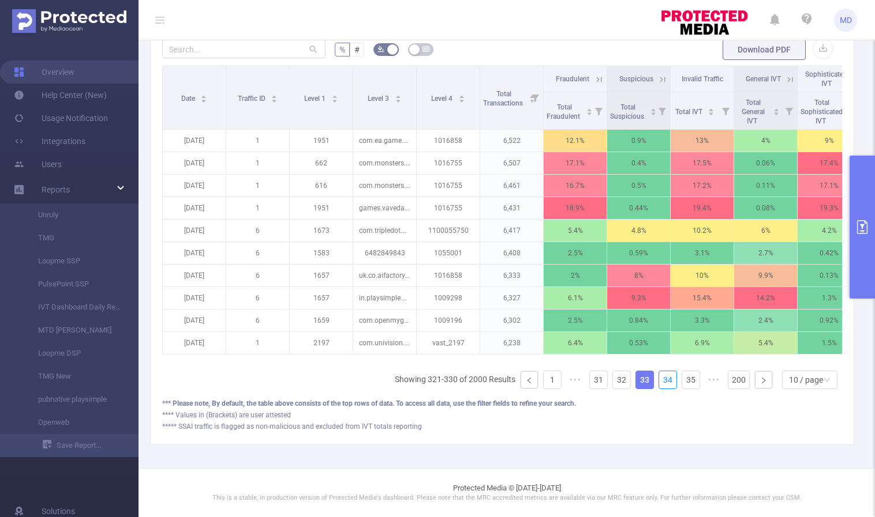
click at [662, 381] on link "34" at bounding box center [667, 380] width 17 height 17
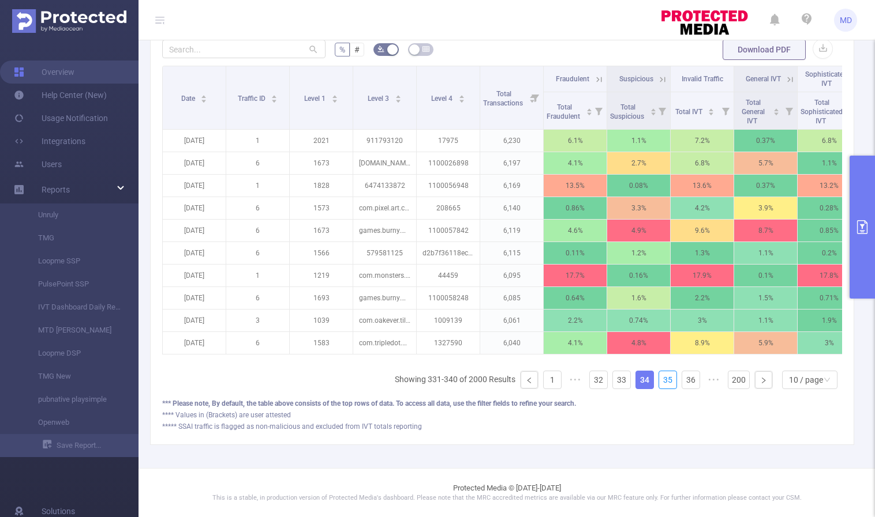
click at [662, 381] on link "35" at bounding box center [667, 380] width 17 height 17
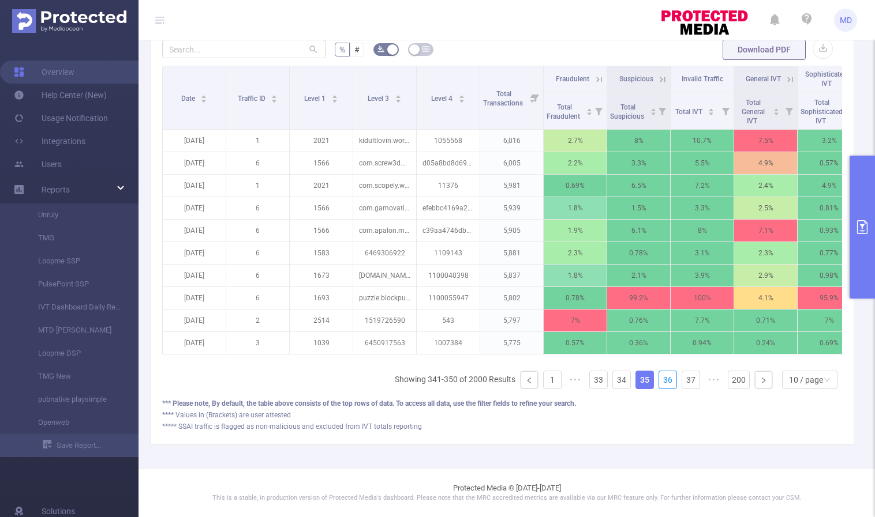
click at [662, 381] on link "36" at bounding box center [667, 380] width 17 height 17
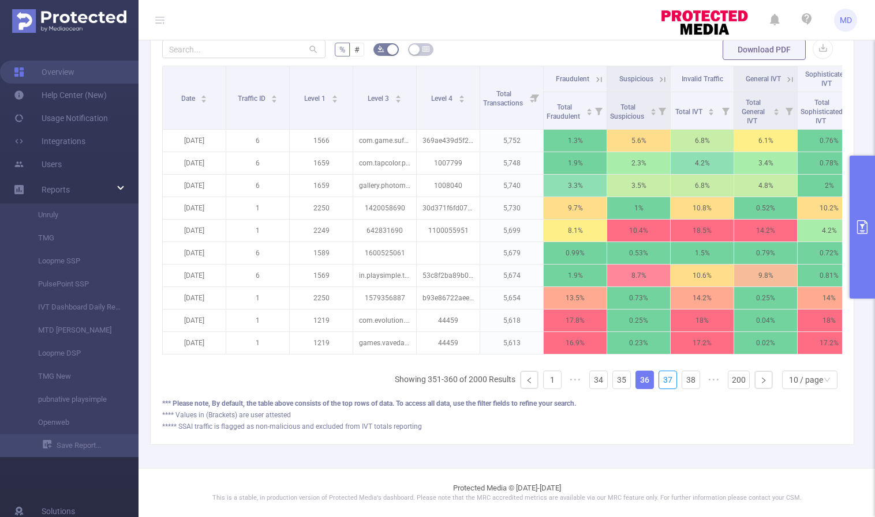
click at [662, 381] on link "37" at bounding box center [667, 380] width 17 height 17
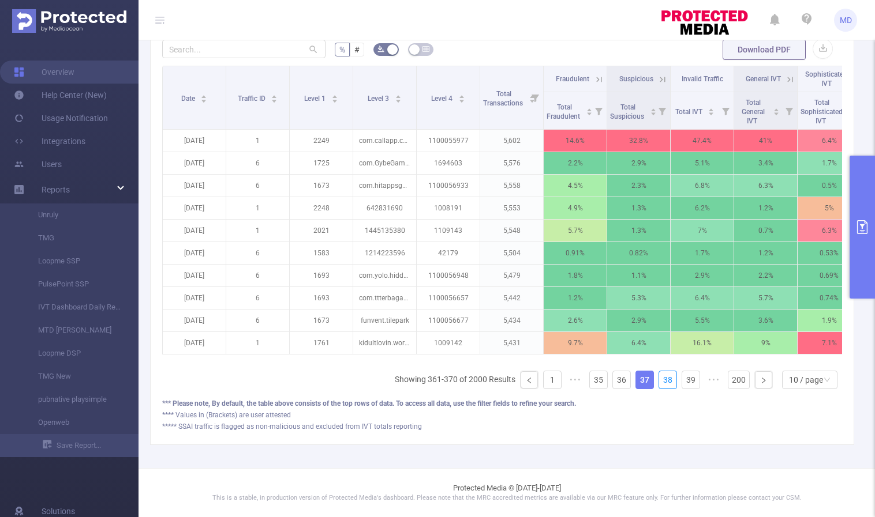
click at [662, 381] on link "38" at bounding box center [667, 380] width 17 height 17
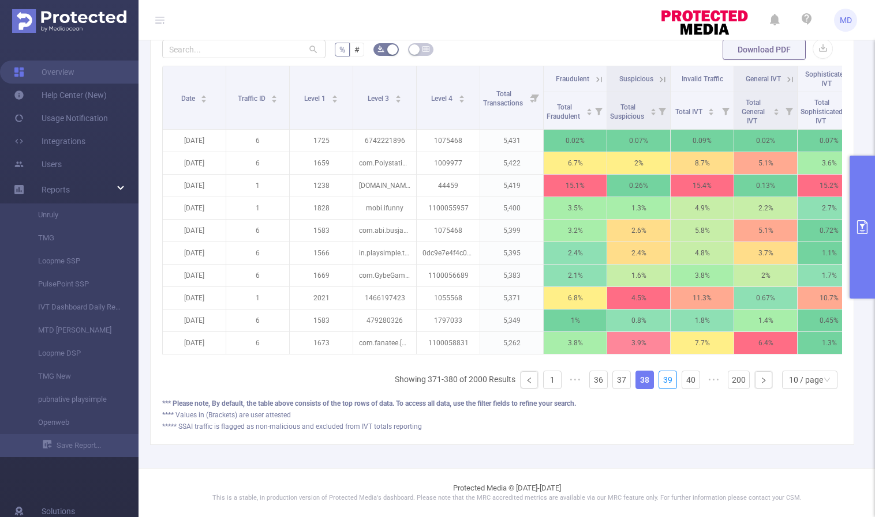
click at [662, 381] on link "39" at bounding box center [667, 380] width 17 height 17
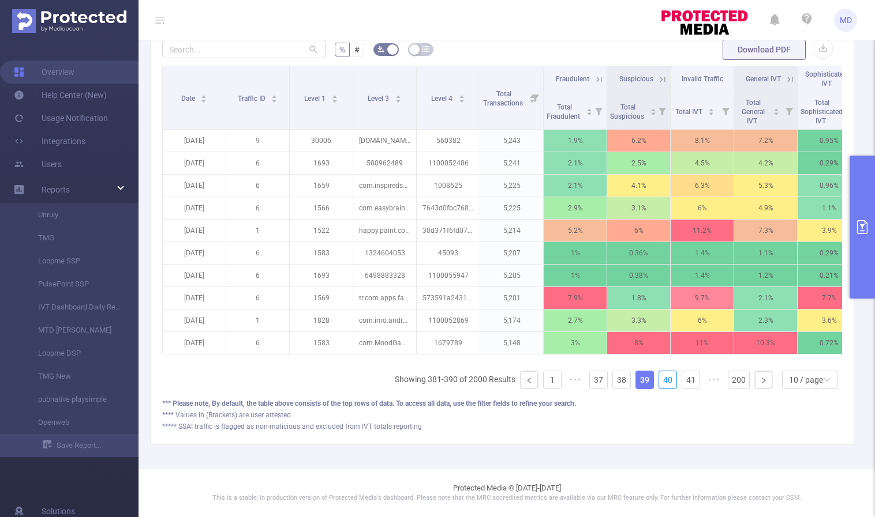
click at [662, 381] on link "40" at bounding box center [667, 380] width 17 height 17
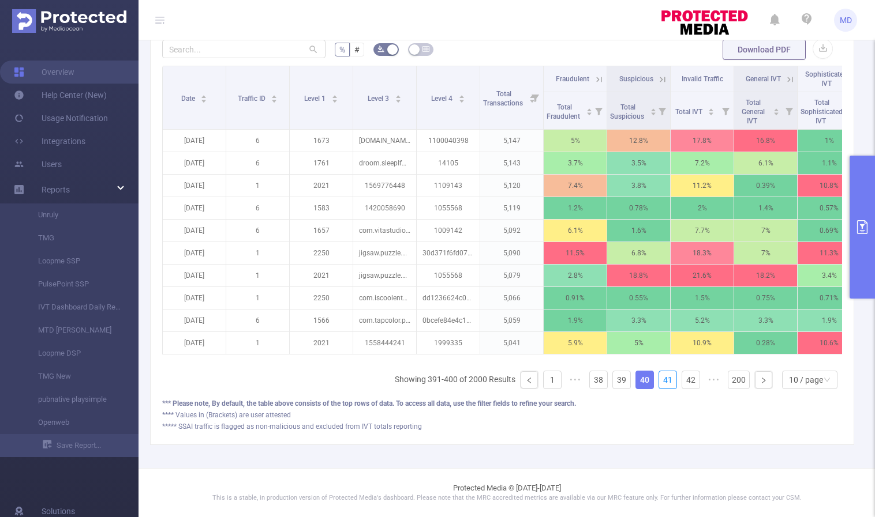
click at [662, 381] on link "41" at bounding box center [667, 380] width 17 height 17
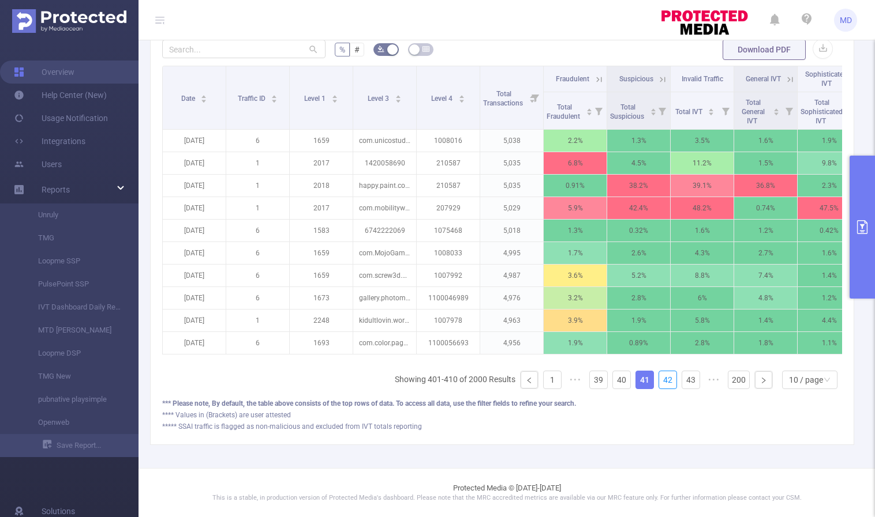
click at [662, 381] on link "42" at bounding box center [667, 380] width 17 height 17
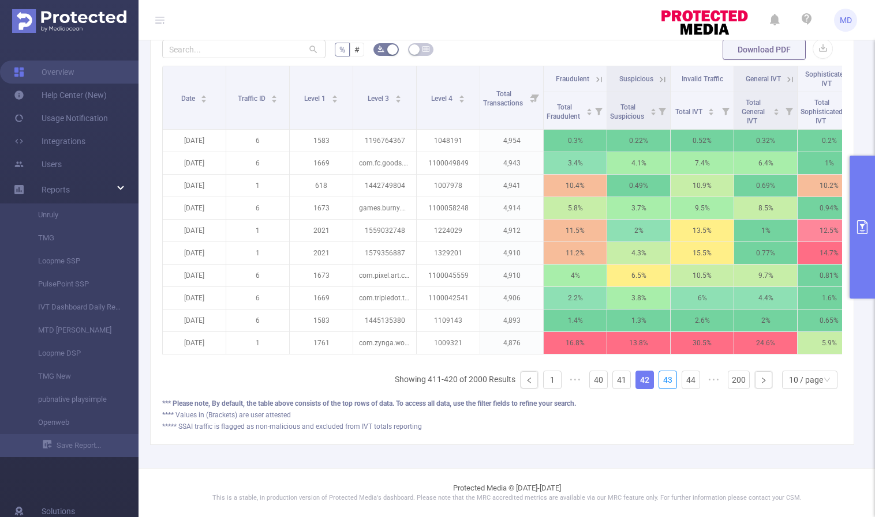
click at [662, 381] on link "43" at bounding box center [667, 380] width 17 height 17
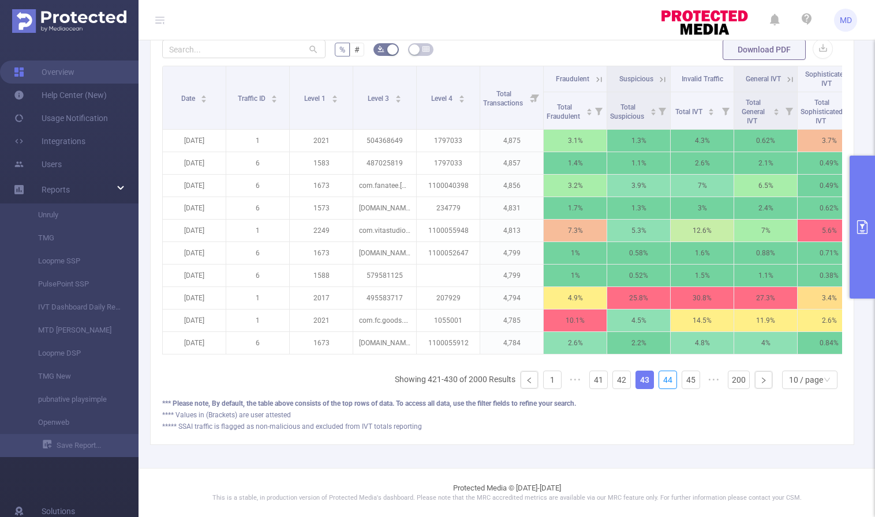
click at [662, 381] on link "44" at bounding box center [667, 380] width 17 height 17
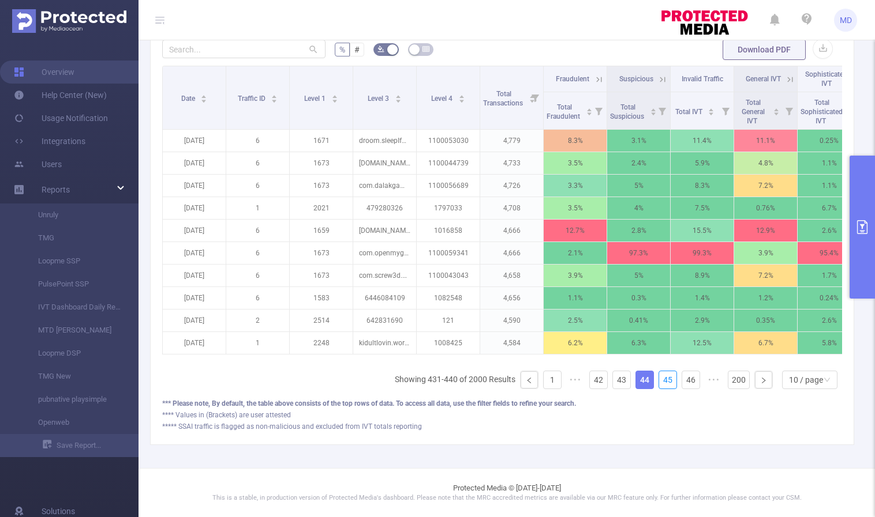
click at [662, 381] on link "45" at bounding box center [667, 380] width 17 height 17
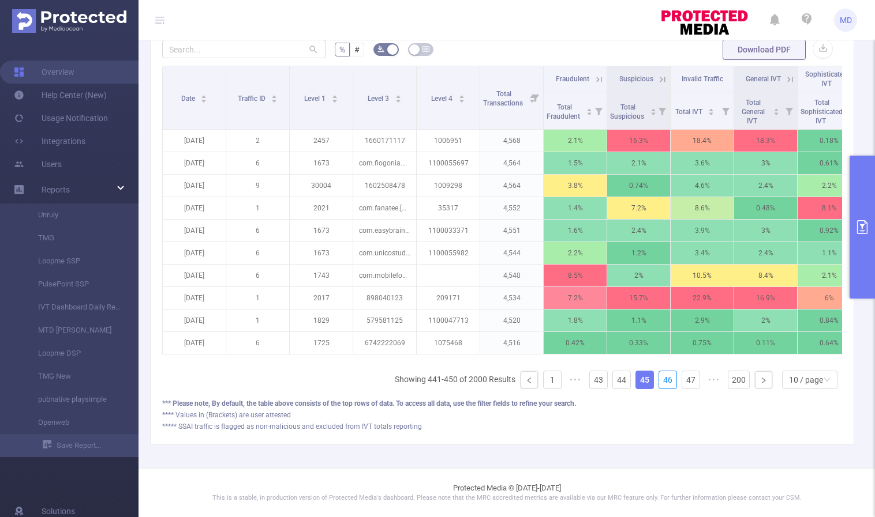
click at [662, 381] on link "46" at bounding box center [667, 380] width 17 height 17
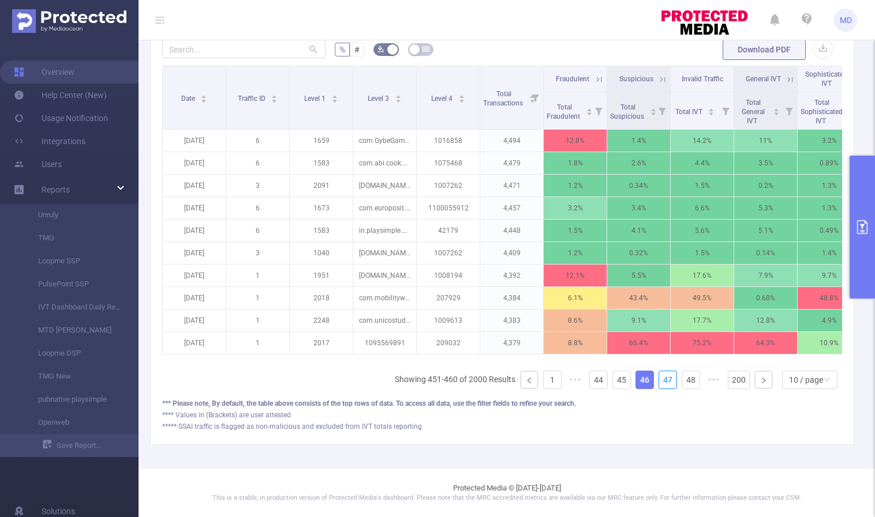
click at [662, 381] on link "47" at bounding box center [667, 380] width 17 height 17
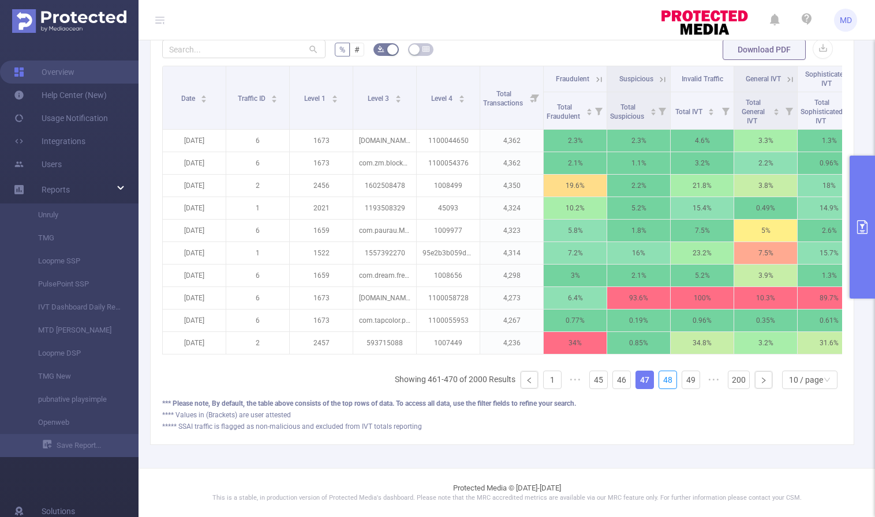
click at [662, 381] on link "48" at bounding box center [667, 380] width 17 height 17
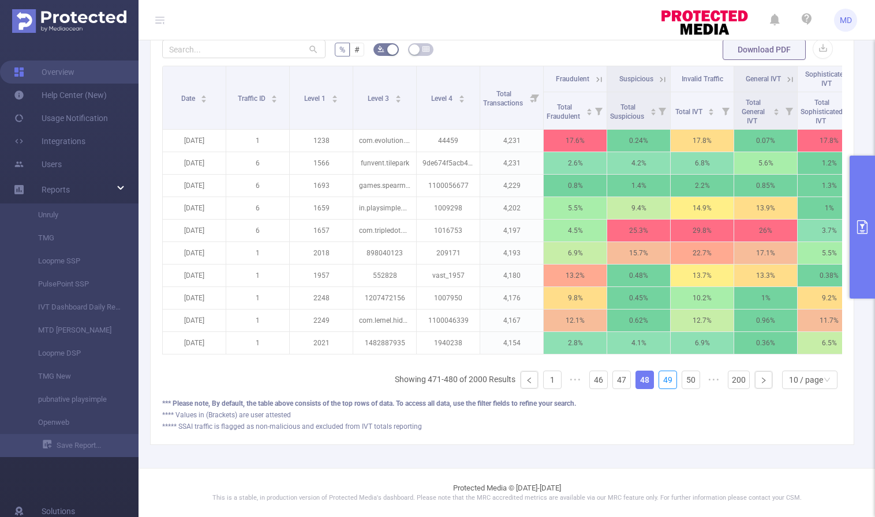
click at [662, 381] on link "49" at bounding box center [667, 380] width 17 height 17
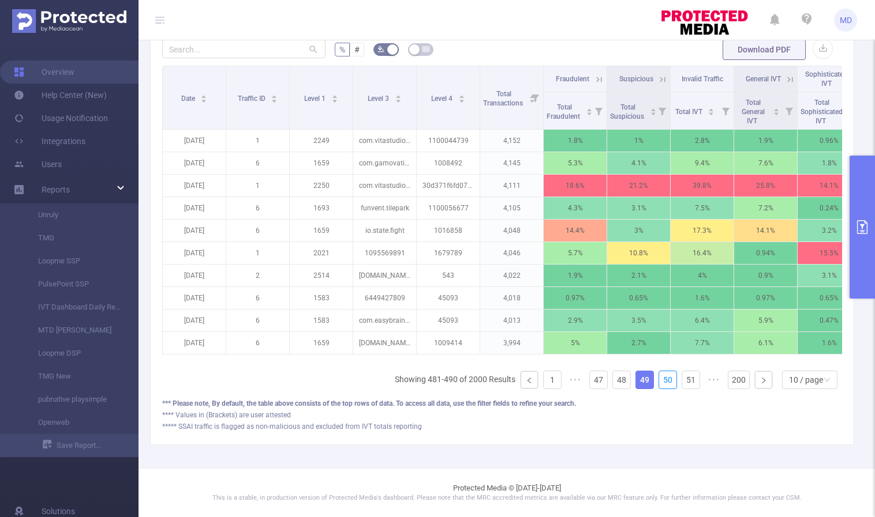
click at [662, 381] on link "50" at bounding box center [667, 380] width 17 height 17
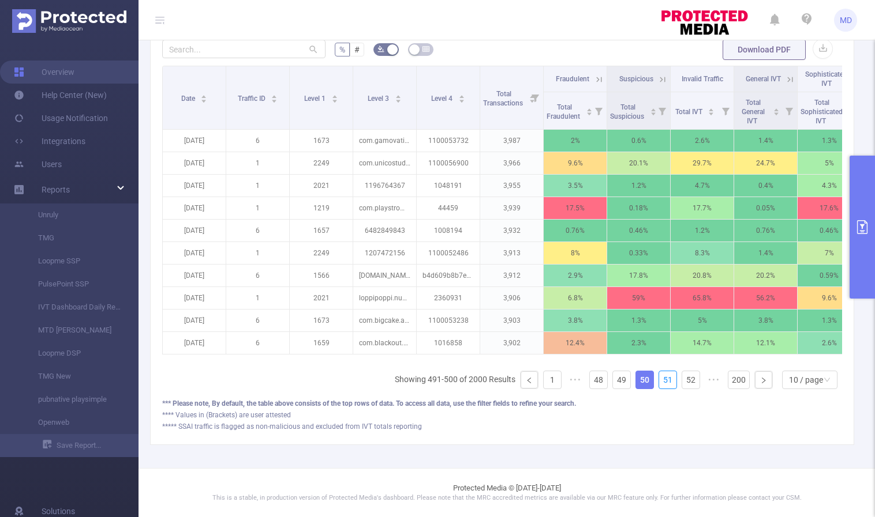
click at [662, 381] on link "51" at bounding box center [667, 380] width 17 height 17
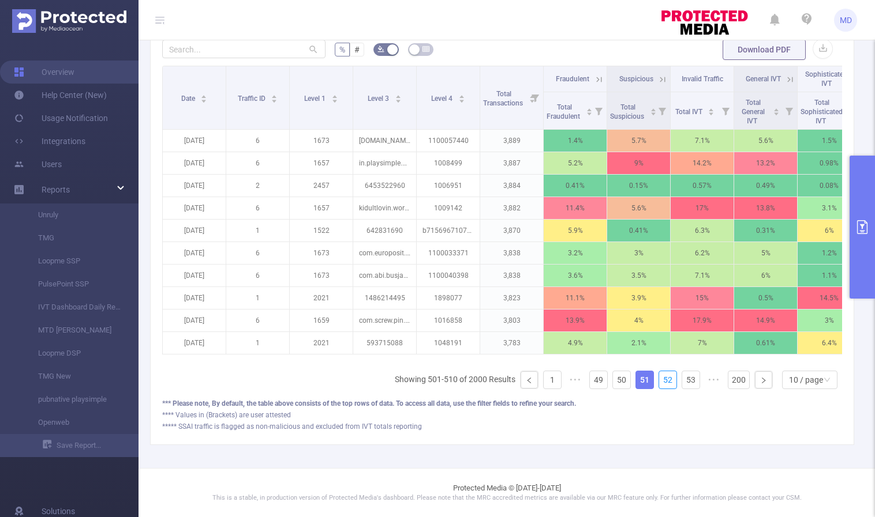
click at [662, 381] on link "52" at bounding box center [667, 380] width 17 height 17
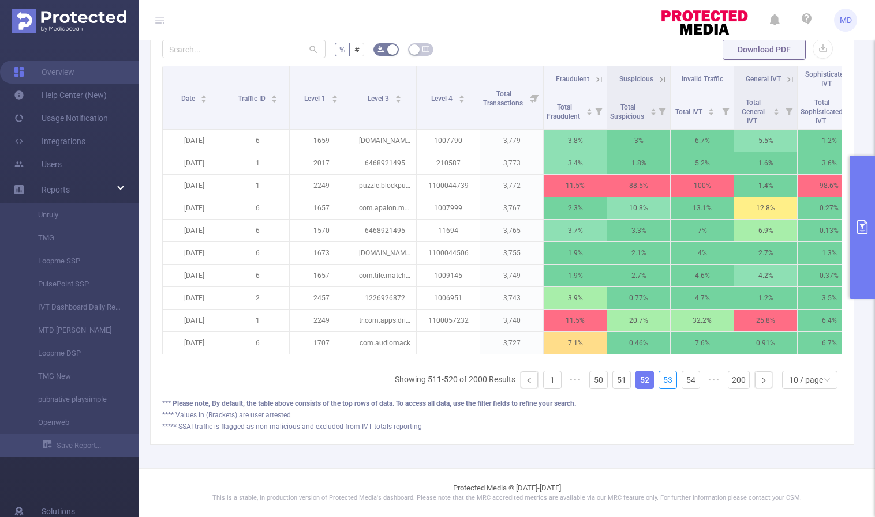
click at [662, 381] on link "53" at bounding box center [667, 380] width 17 height 17
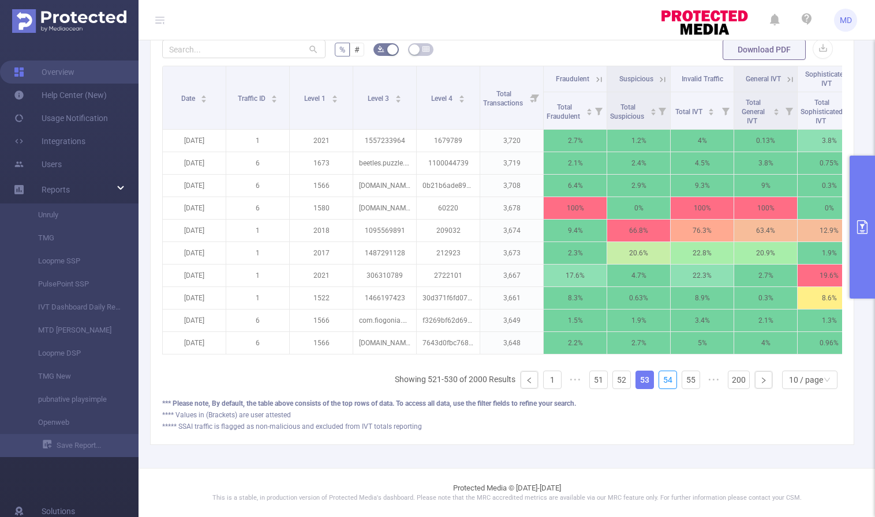
click at [662, 381] on link "54" at bounding box center [667, 380] width 17 height 17
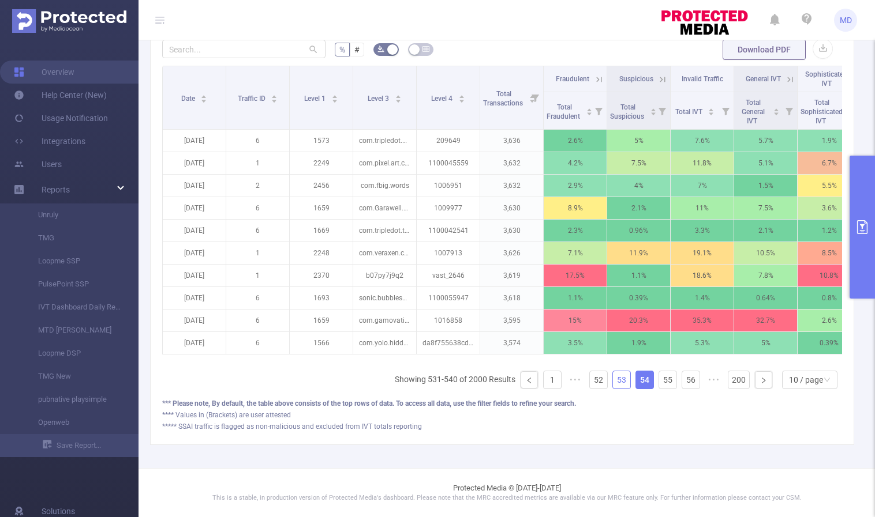
click at [614, 380] on link "53" at bounding box center [621, 380] width 17 height 17
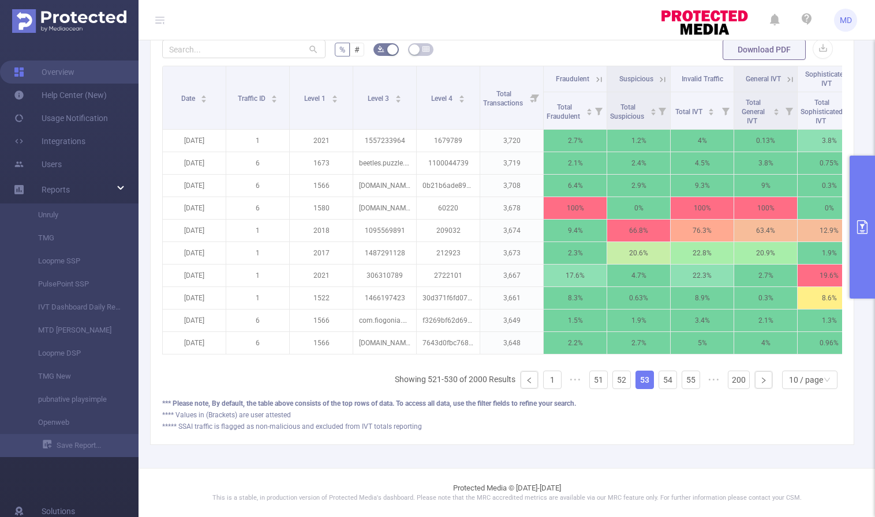
click at [592, 73] on icon at bounding box center [597, 79] width 14 height 12
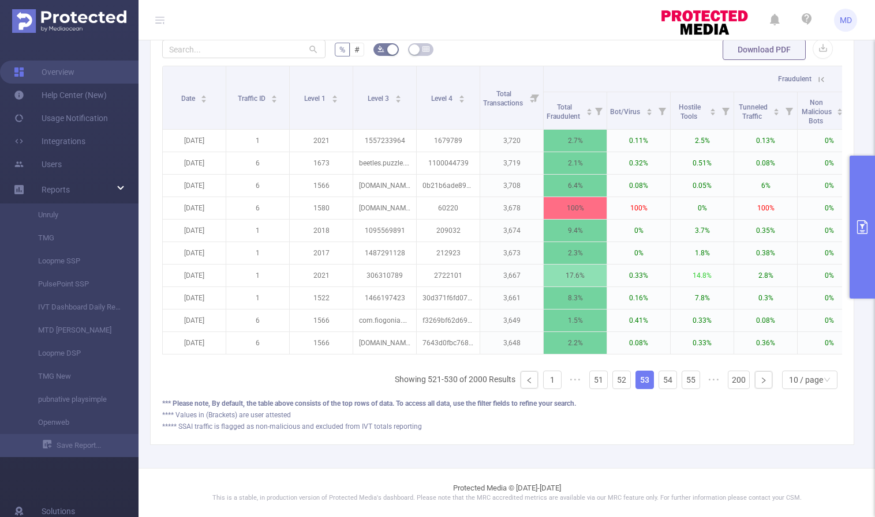
click at [817, 74] on icon at bounding box center [821, 79] width 10 height 10
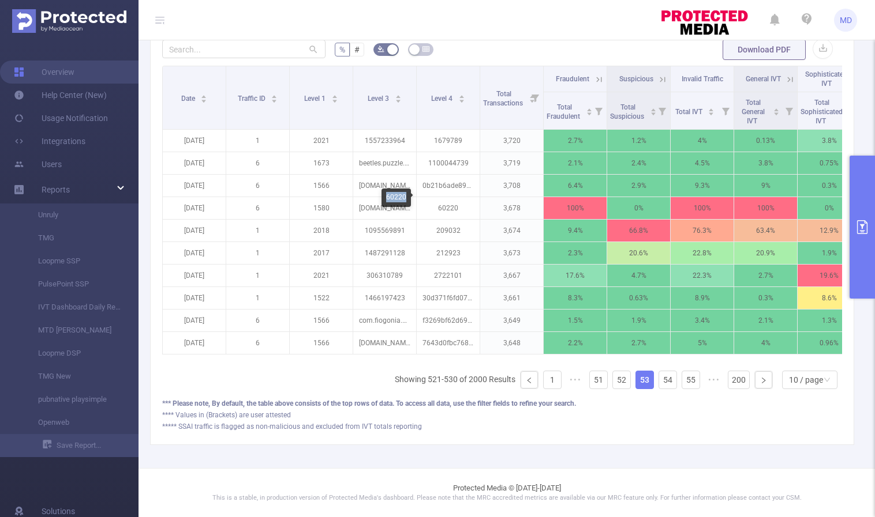
drag, startPoint x: 386, startPoint y: 198, endPoint x: 404, endPoint y: 196, distance: 18.0
click at [404, 196] on div "60220" at bounding box center [395, 198] width 29 height 18
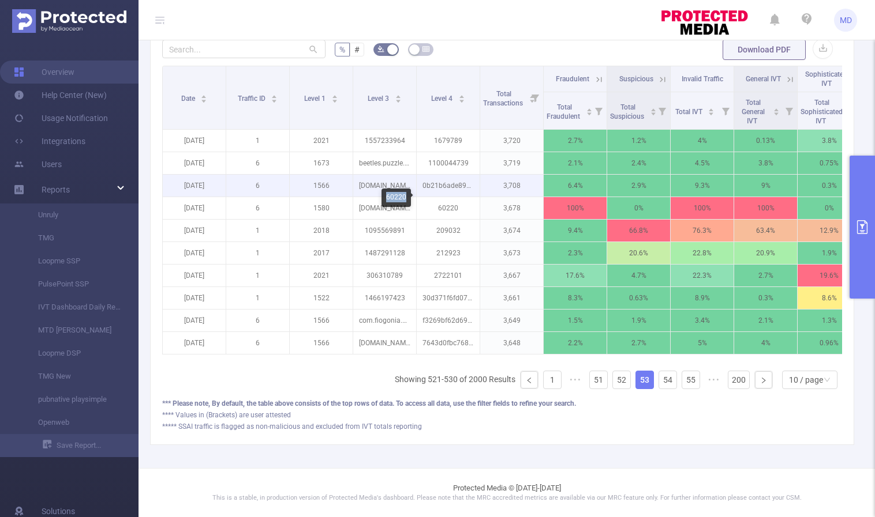
copy div "60220"
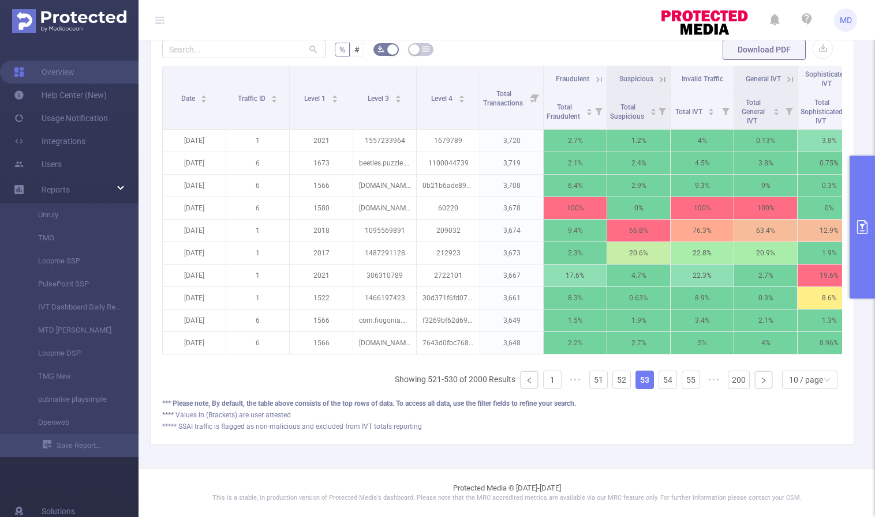
click at [862, 225] on icon "primary" at bounding box center [862, 227] width 10 height 14
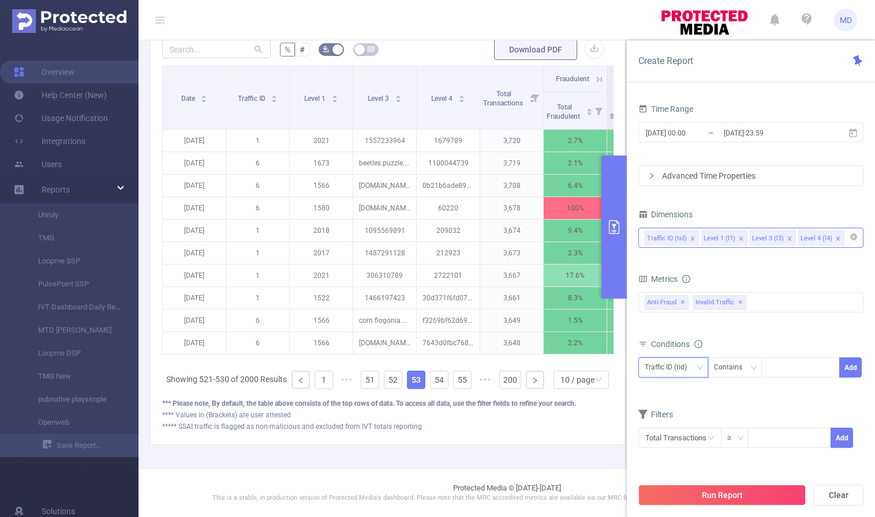
click at [692, 370] on div "Traffic ID (tid)" at bounding box center [669, 367] width 50 height 19
click at [675, 442] on li "Level 4 (l4)" at bounding box center [673, 447] width 70 height 18
click at [781, 369] on div at bounding box center [800, 367] width 66 height 19
paste input "60220"
type input "60220"
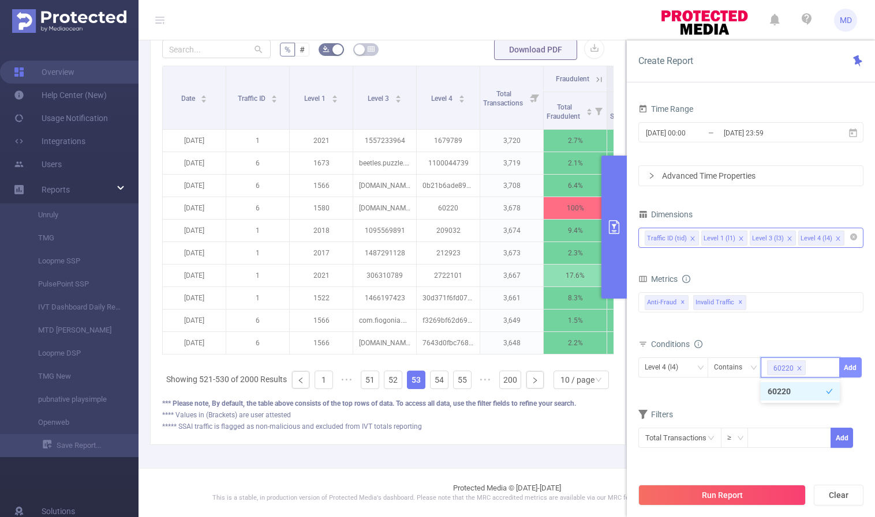
click at [854, 366] on button "Add" at bounding box center [850, 368] width 22 height 20
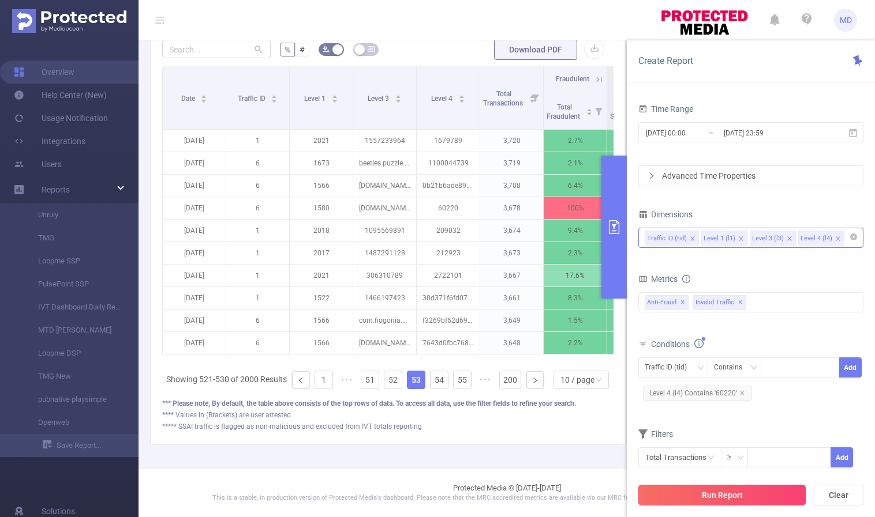
click at [710, 501] on button "Run Report" at bounding box center [721, 495] width 167 height 21
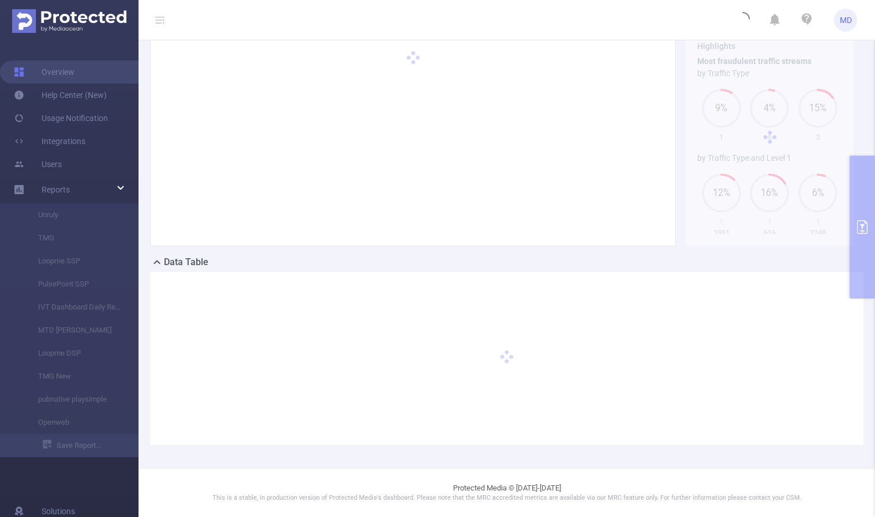
scroll to position [63, 0]
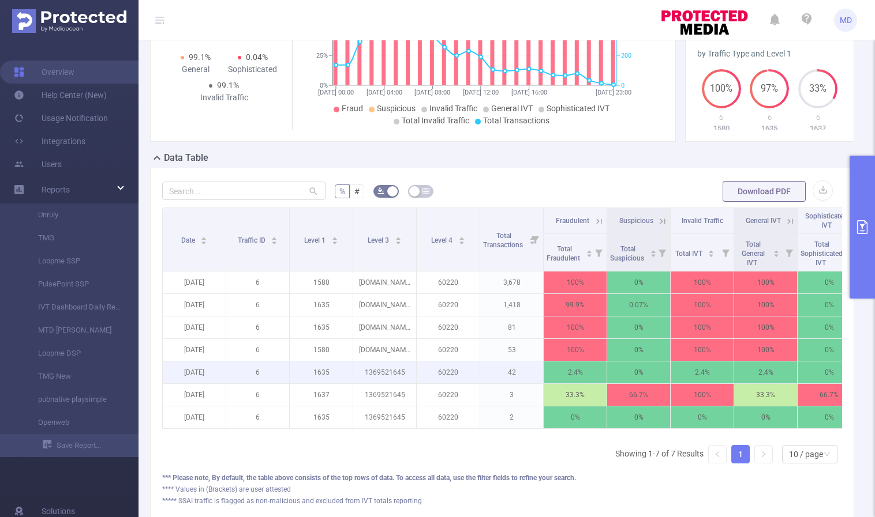
scroll to position [251, 0]
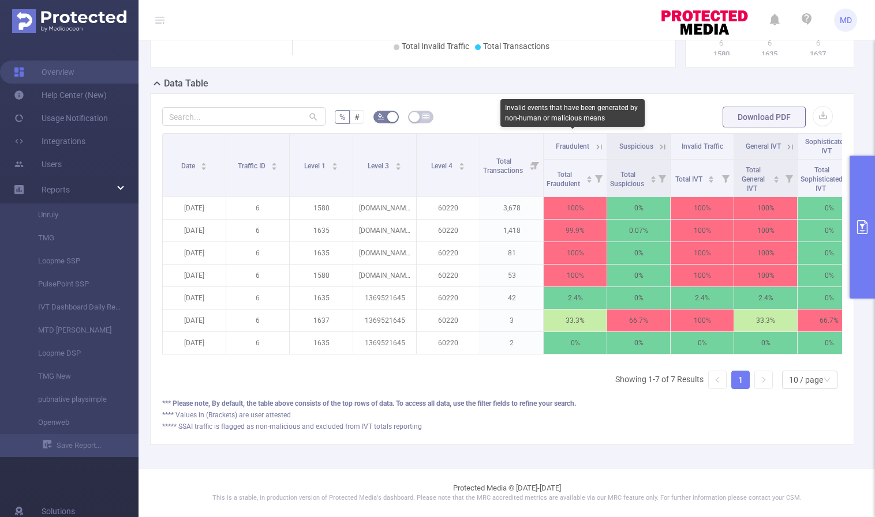
click at [599, 142] on icon at bounding box center [599, 147] width 10 height 10
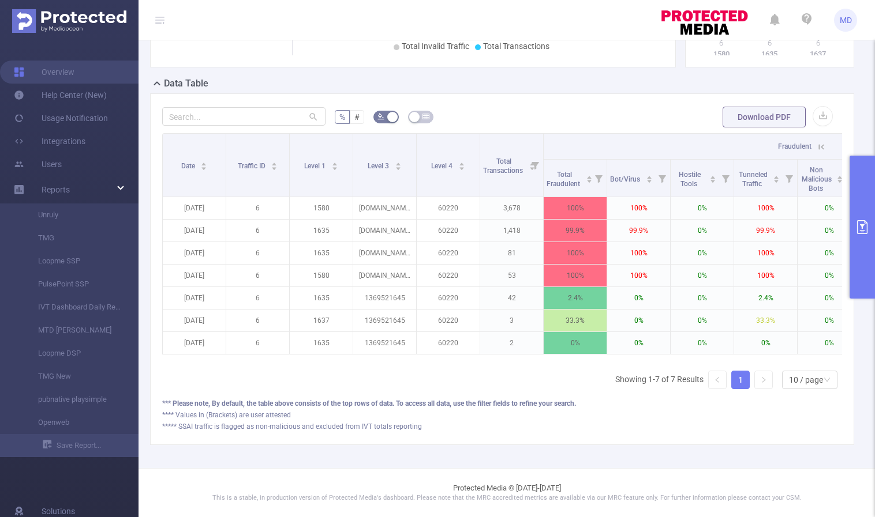
click at [813, 141] on icon at bounding box center [819, 147] width 14 height 12
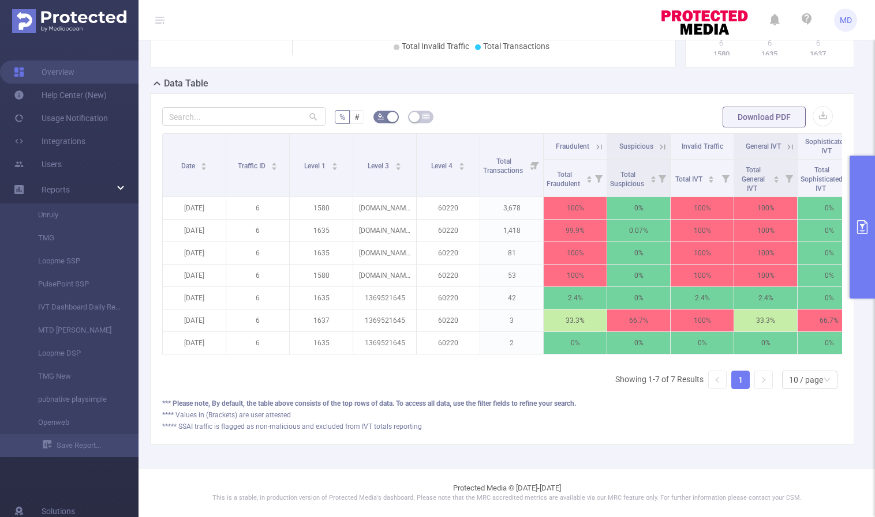
click at [598, 142] on icon at bounding box center [599, 147] width 10 height 10
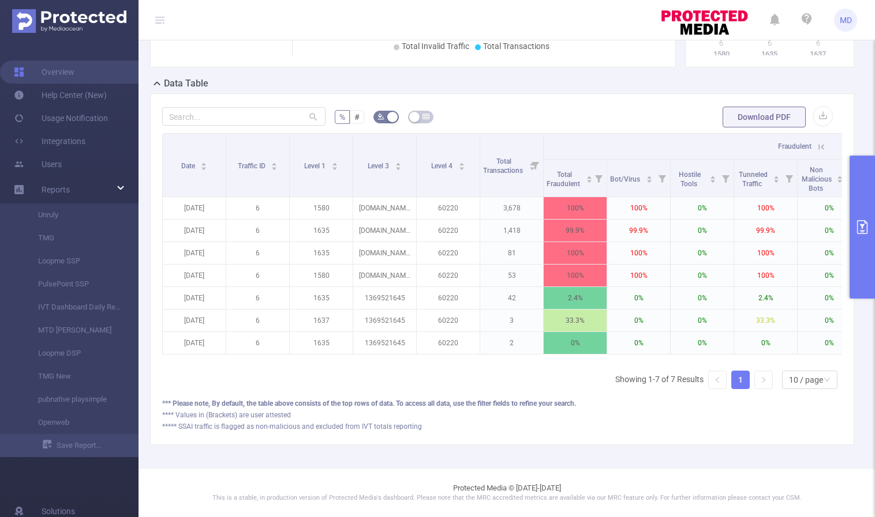
click at [817, 142] on icon at bounding box center [821, 147] width 10 height 10
